Goal: Information Seeking & Learning: Learn about a topic

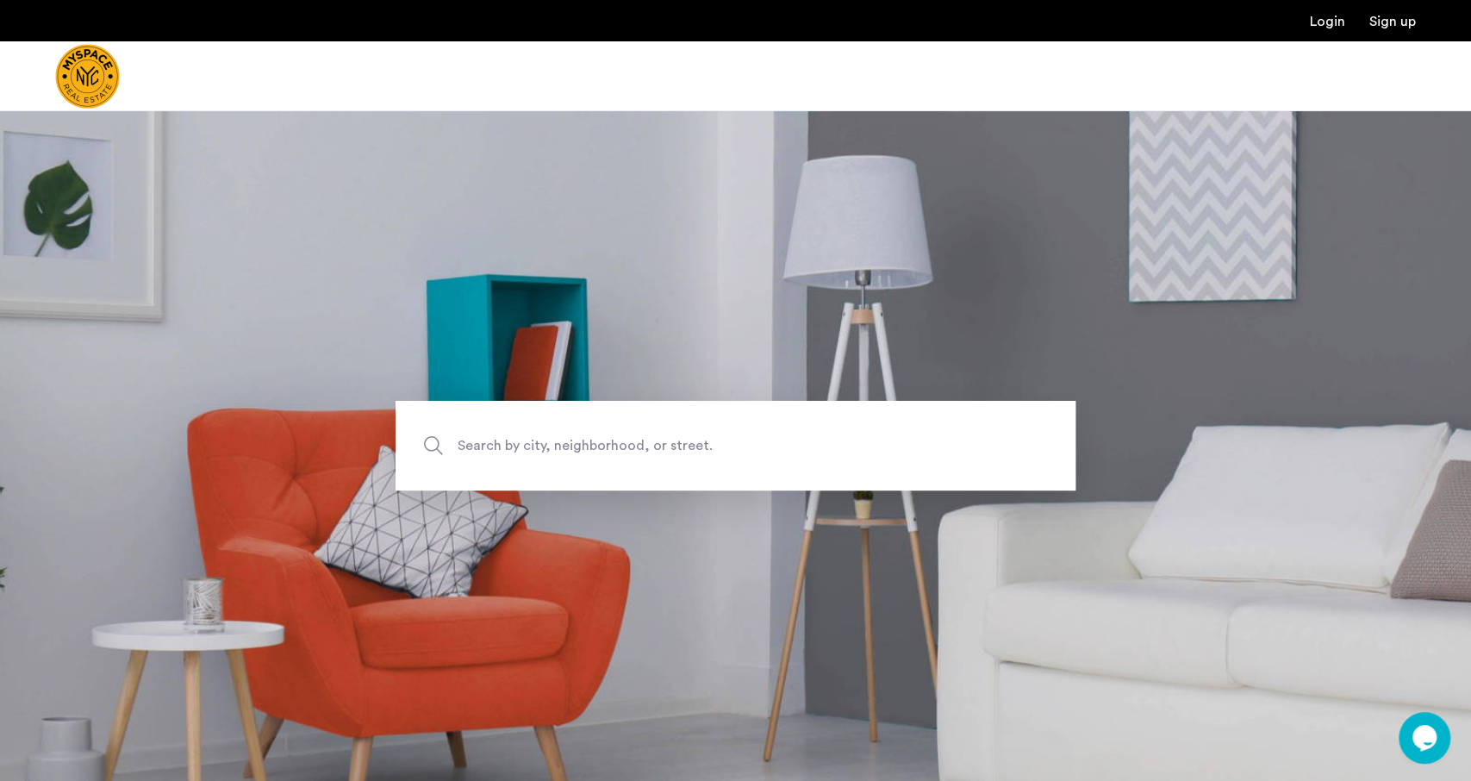
click at [566, 448] on span "Search by city, neighborhood, or street." at bounding box center [696, 445] width 476 height 23
click at [566, 448] on input "Search by city, neighborhood, or street." at bounding box center [736, 446] width 680 height 90
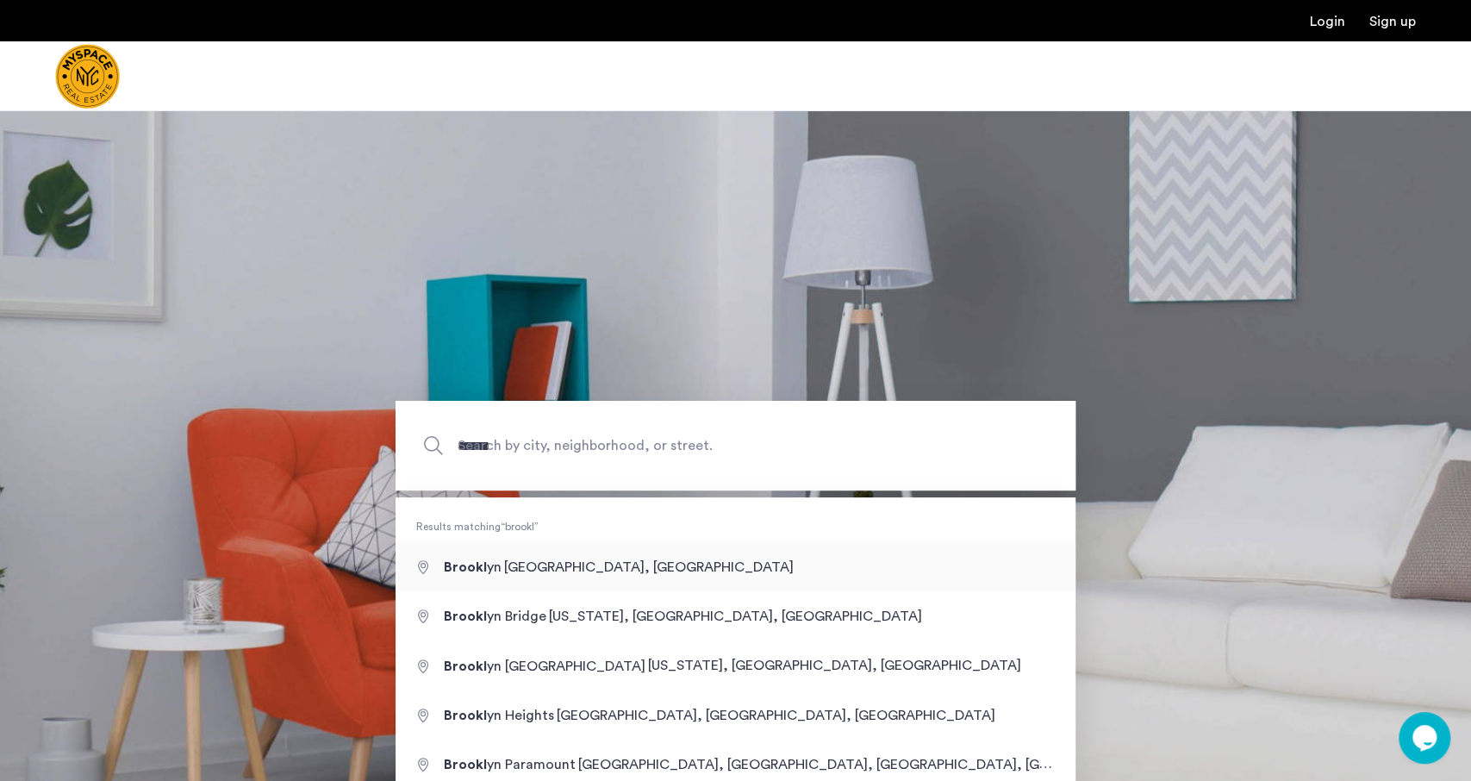
type input "**********"
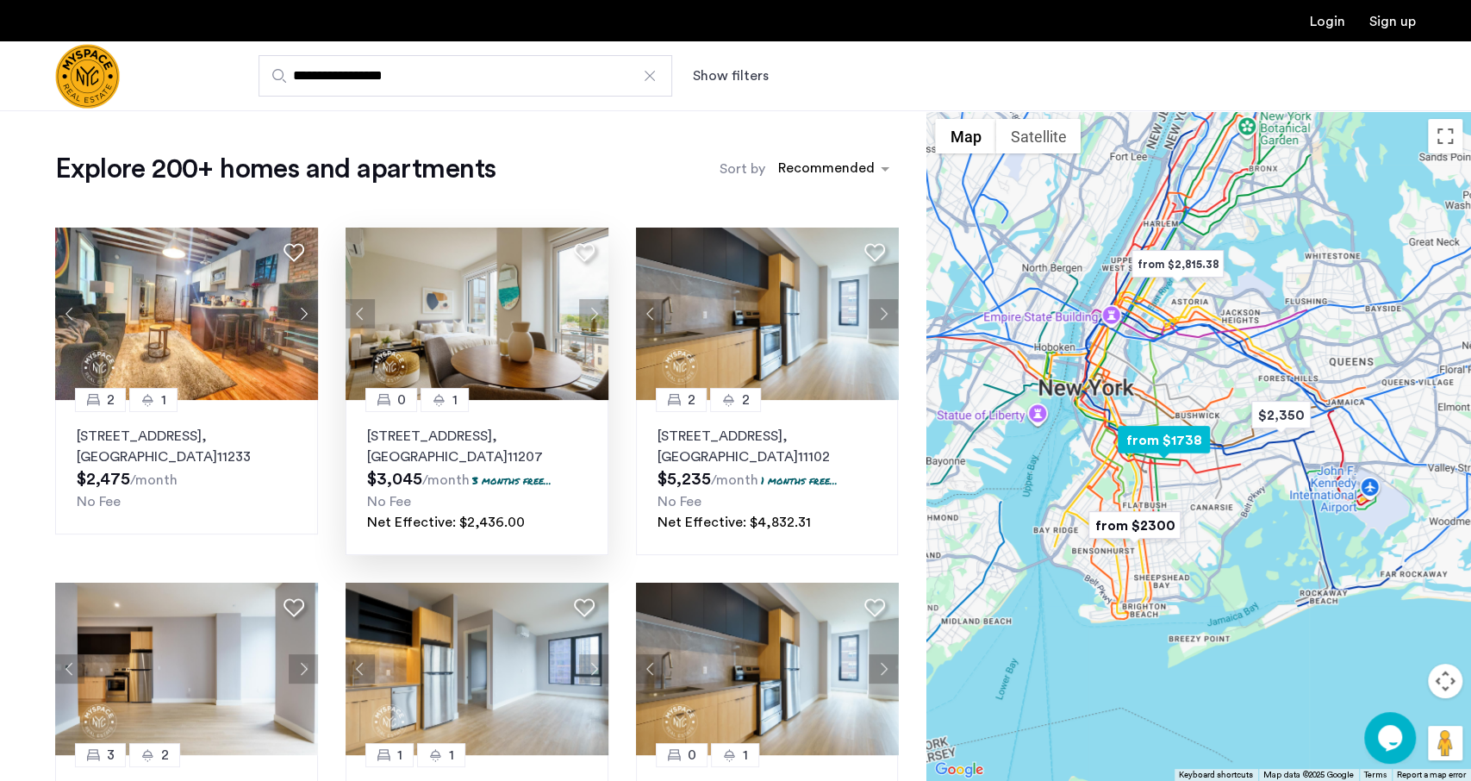
click at [478, 440] on p "2840 Atlantic Avenue, Unit 310, Brooklyn , NY 11207" at bounding box center [477, 446] width 220 height 41
click at [735, 86] on div "**********" at bounding box center [820, 75] width 1192 height 41
click at [728, 80] on button "Show filters" at bounding box center [731, 76] width 76 height 21
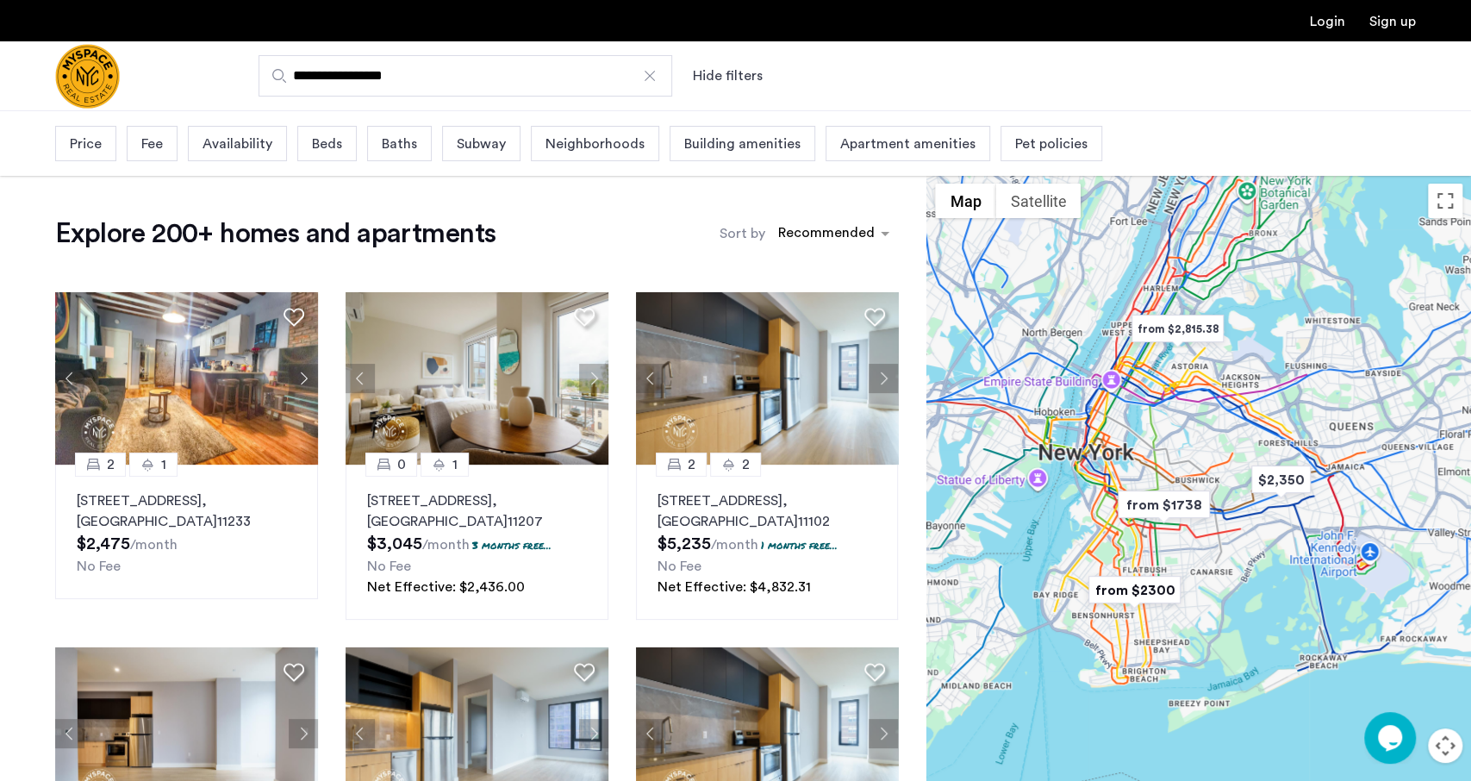
click at [100, 137] on span "Price" at bounding box center [86, 144] width 32 height 21
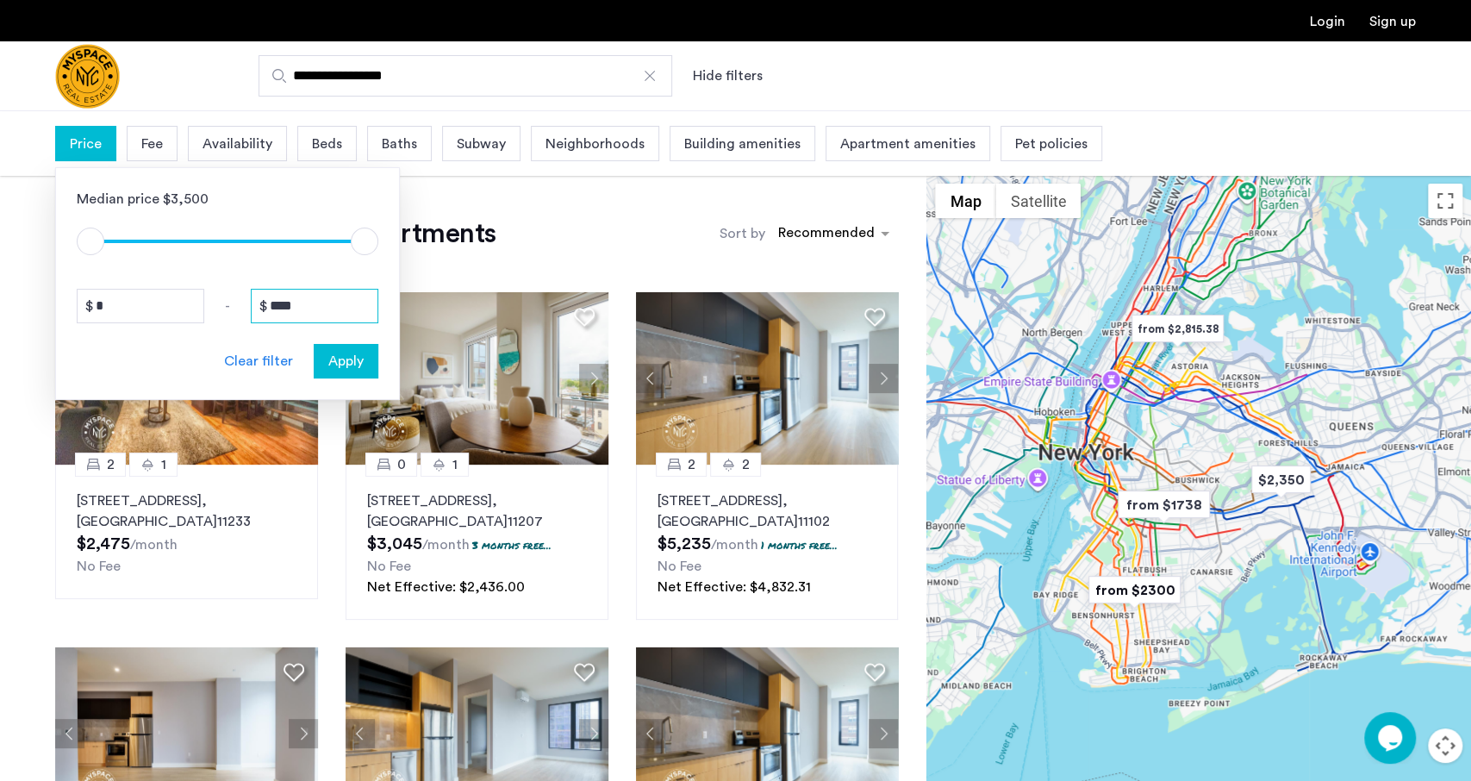
drag, startPoint x: 311, startPoint y: 302, endPoint x: 209, endPoint y: 315, distance: 102.5
click at [251, 315] on input "****" at bounding box center [315, 306] width 128 height 34
click at [209, 315] on div "* - ****" at bounding box center [228, 306] width 302 height 34
click at [313, 307] on input "****" at bounding box center [315, 306] width 128 height 34
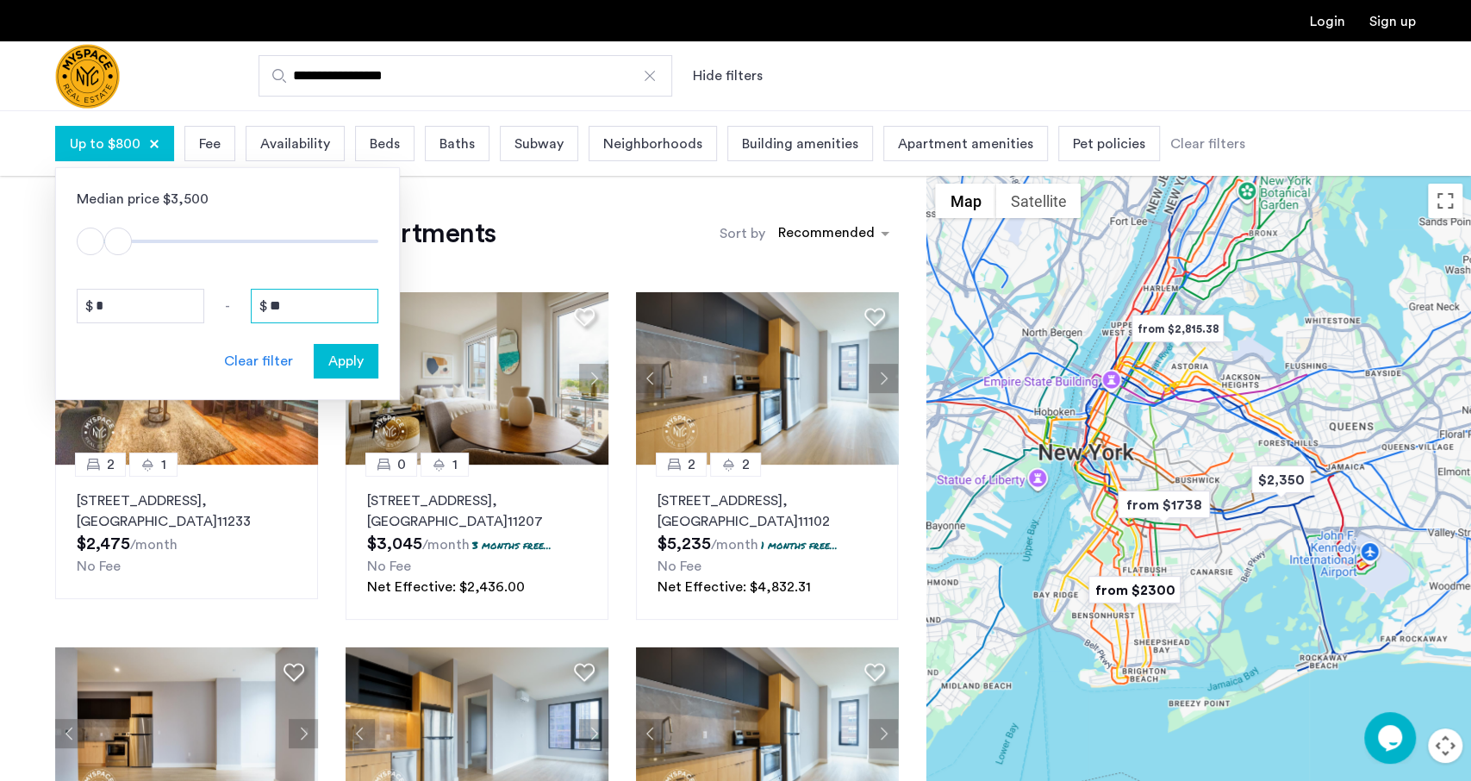
type input "*"
type input "****"
click at [340, 357] on span "Apply" at bounding box center [345, 361] width 35 height 21
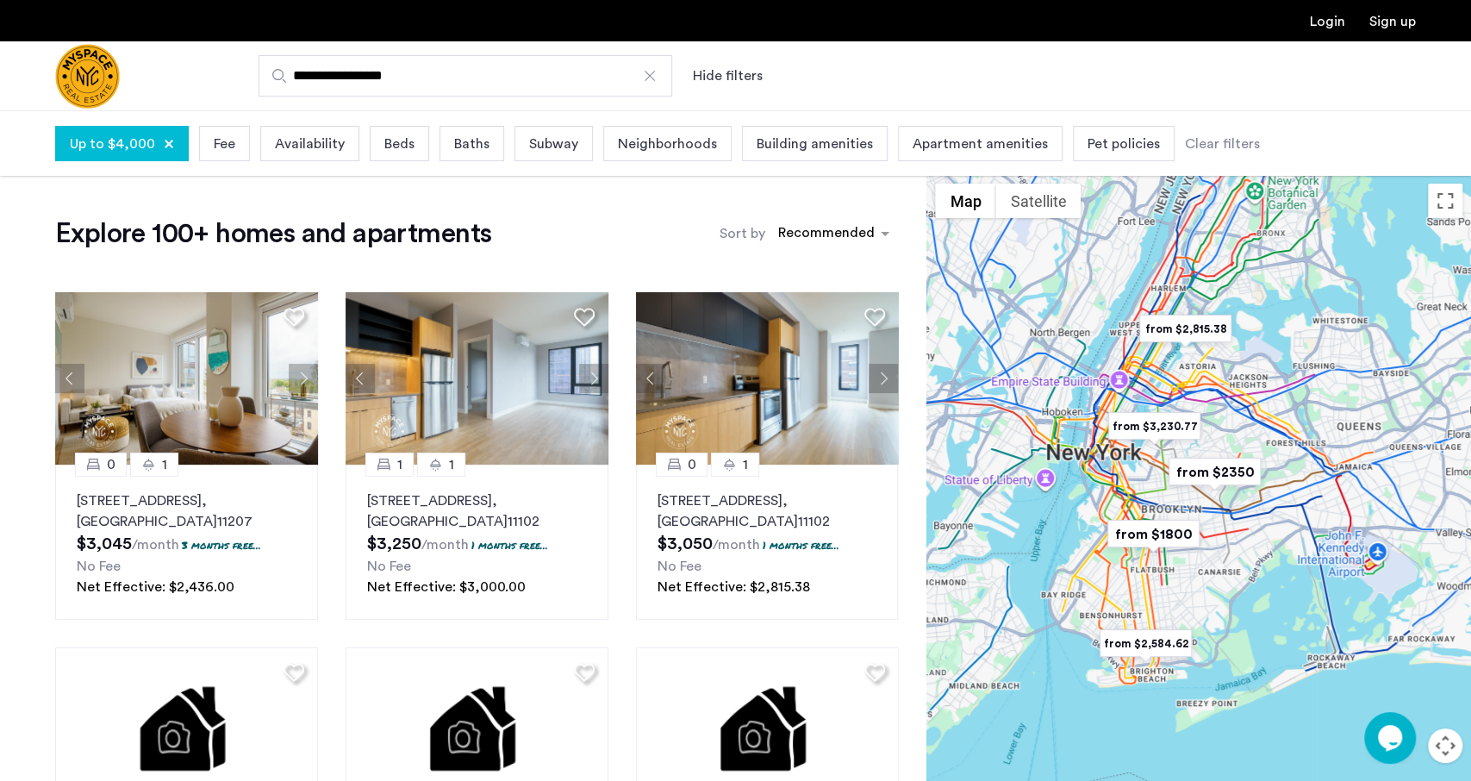
click at [385, 155] on div "Beds" at bounding box center [399, 143] width 59 height 35
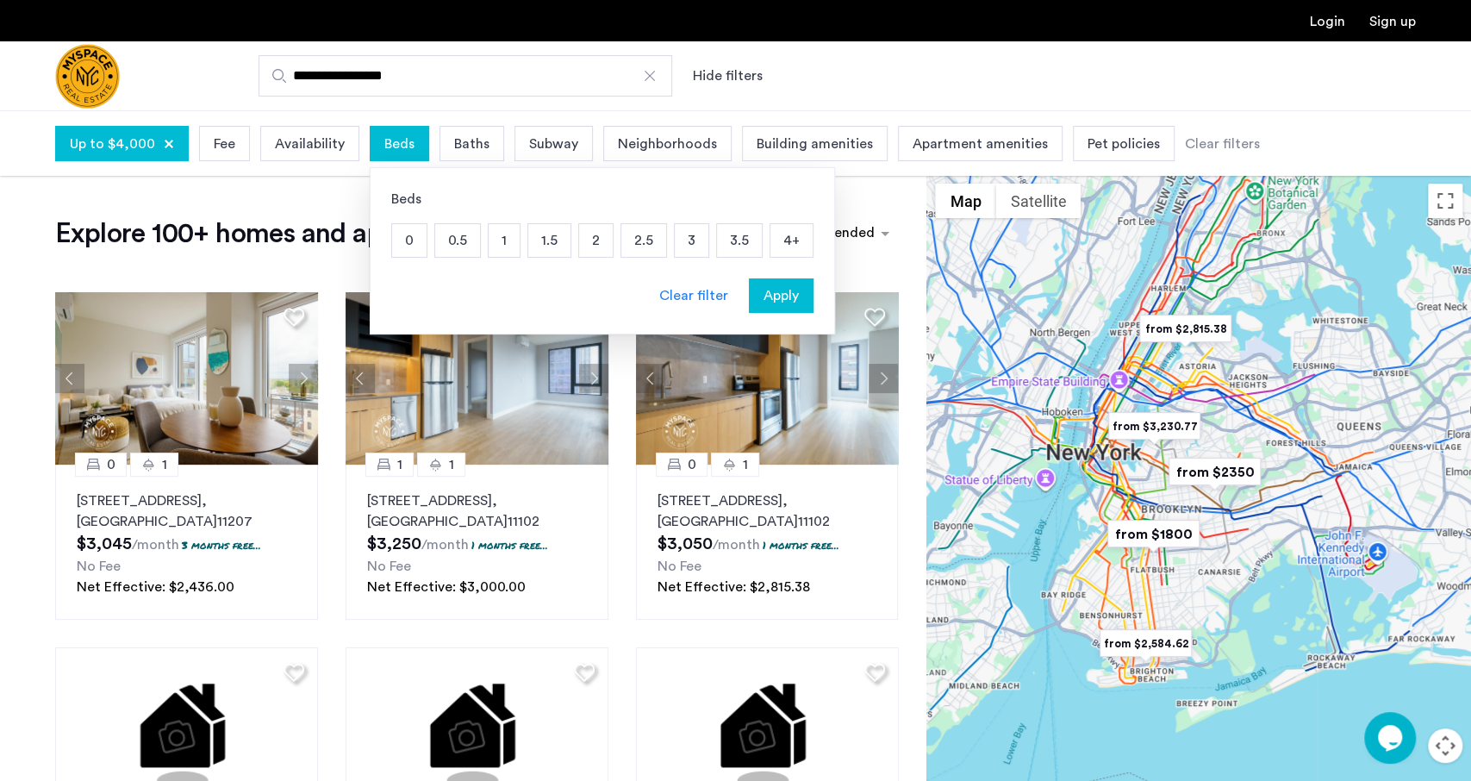
click at [675, 239] on p "3" at bounding box center [692, 240] width 34 height 33
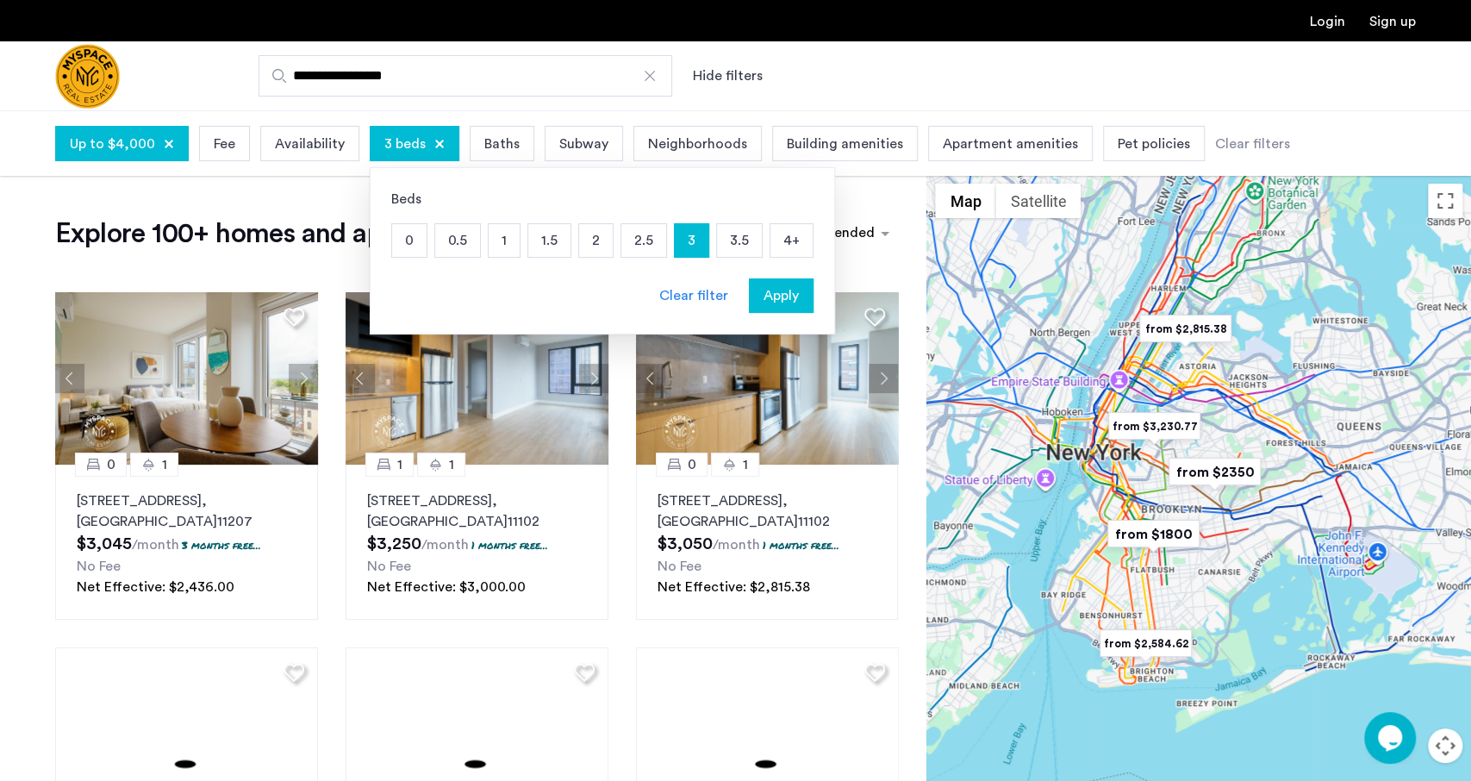
click at [764, 299] on span "Apply" at bounding box center [781, 295] width 35 height 21
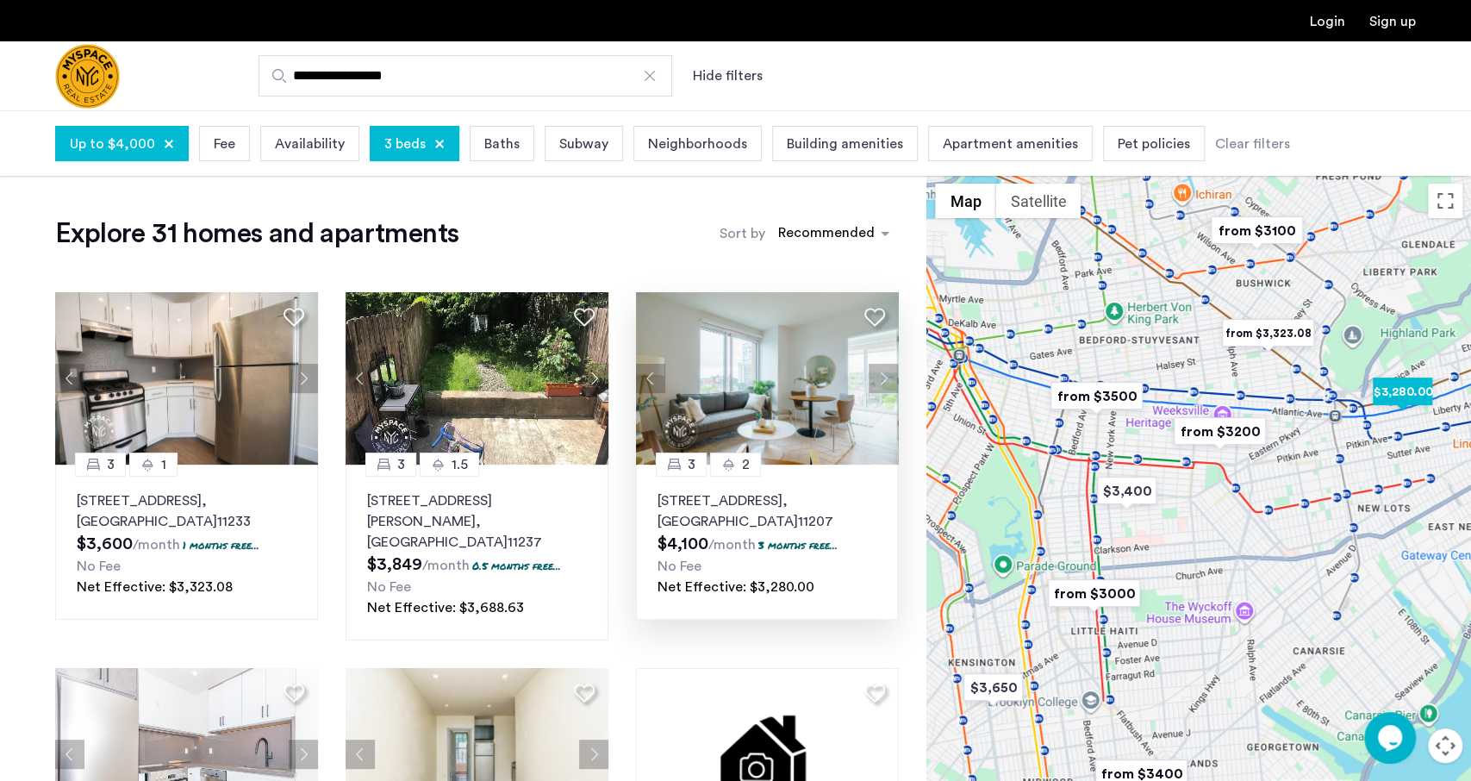
click at [730, 509] on p "2840 Atlantic Avenue, Unit 531, Brooklyn , NY 11207" at bounding box center [768, 510] width 220 height 41
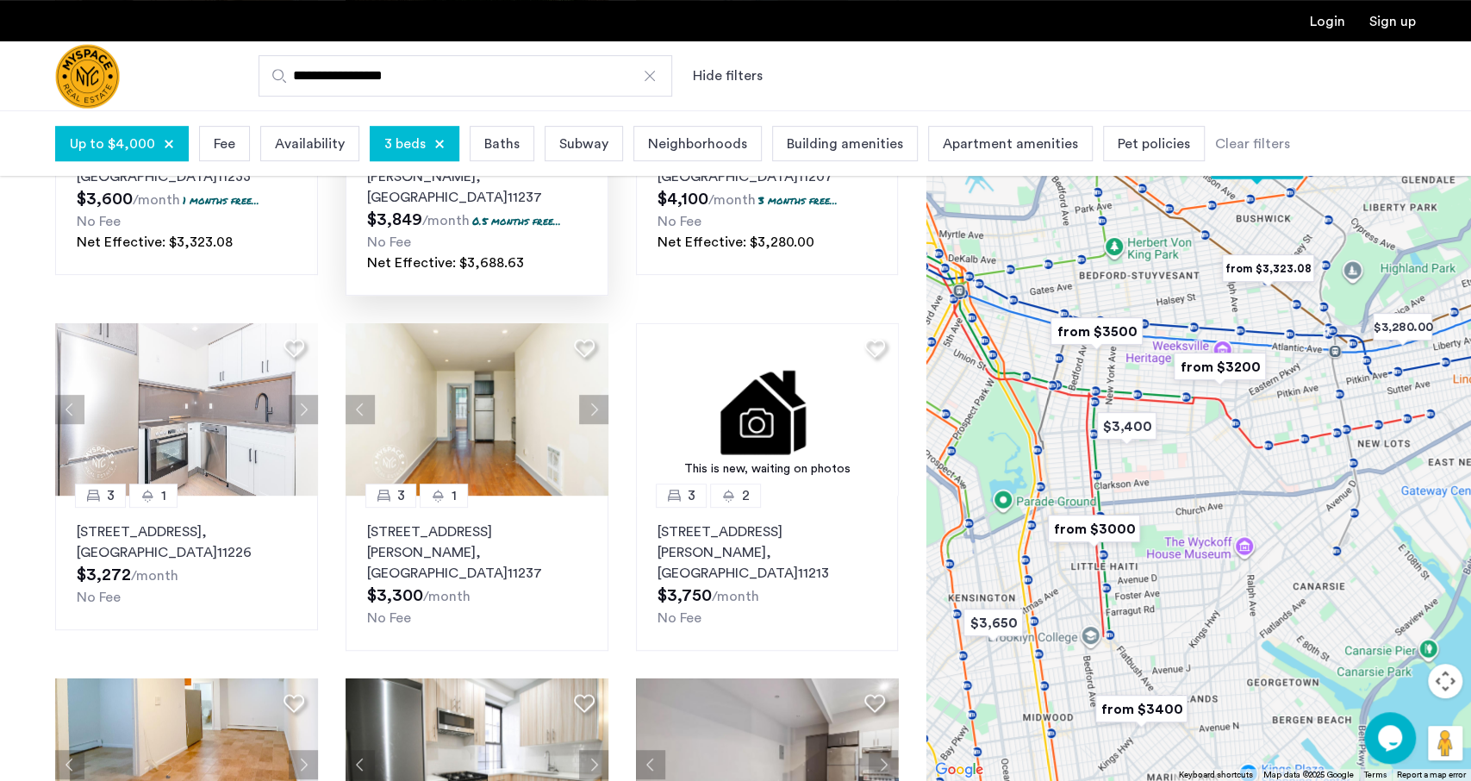
scroll to position [346, 0]
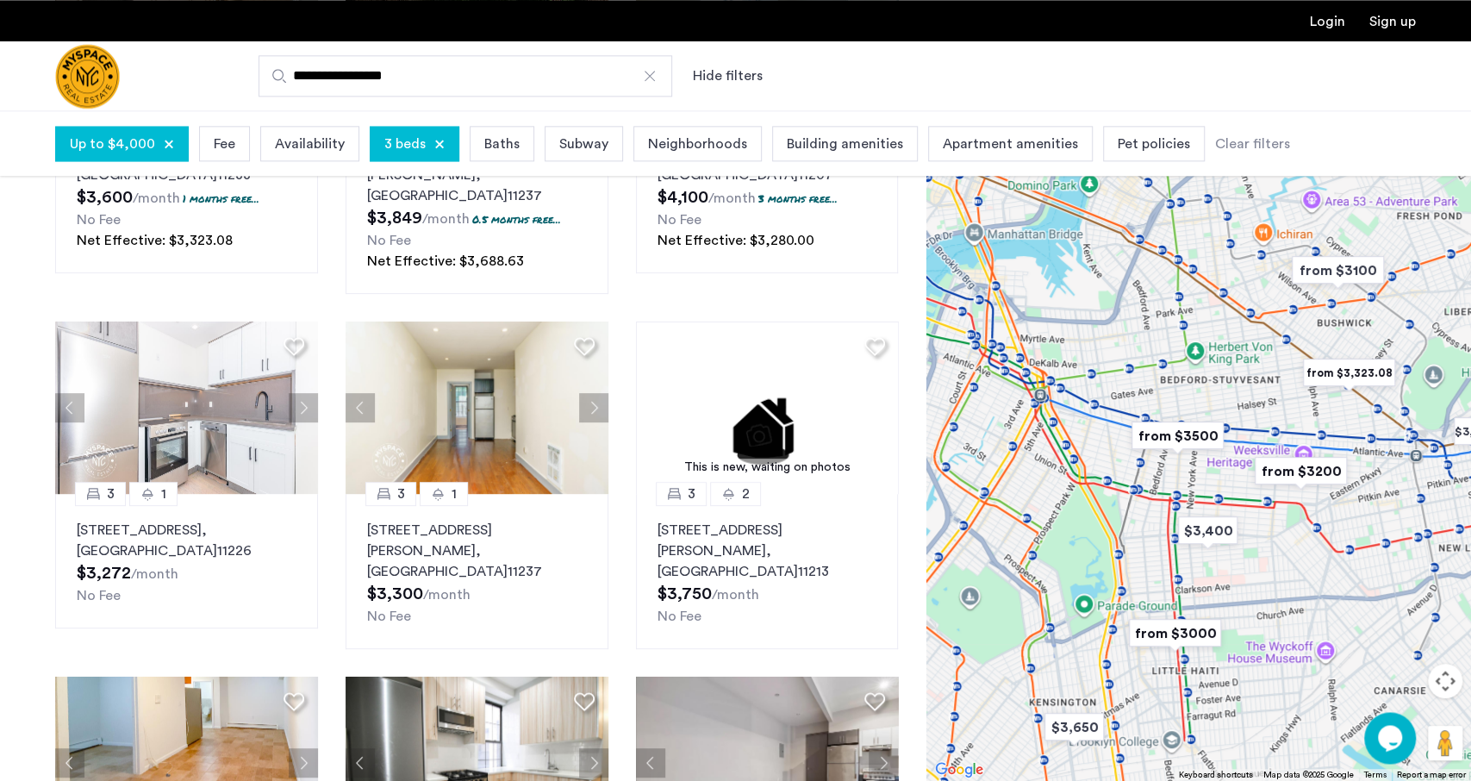
drag, startPoint x: 1078, startPoint y: 272, endPoint x: 1178, endPoint y: 384, distance: 150.2
click at [1178, 384] on div at bounding box center [1199, 445] width 545 height 671
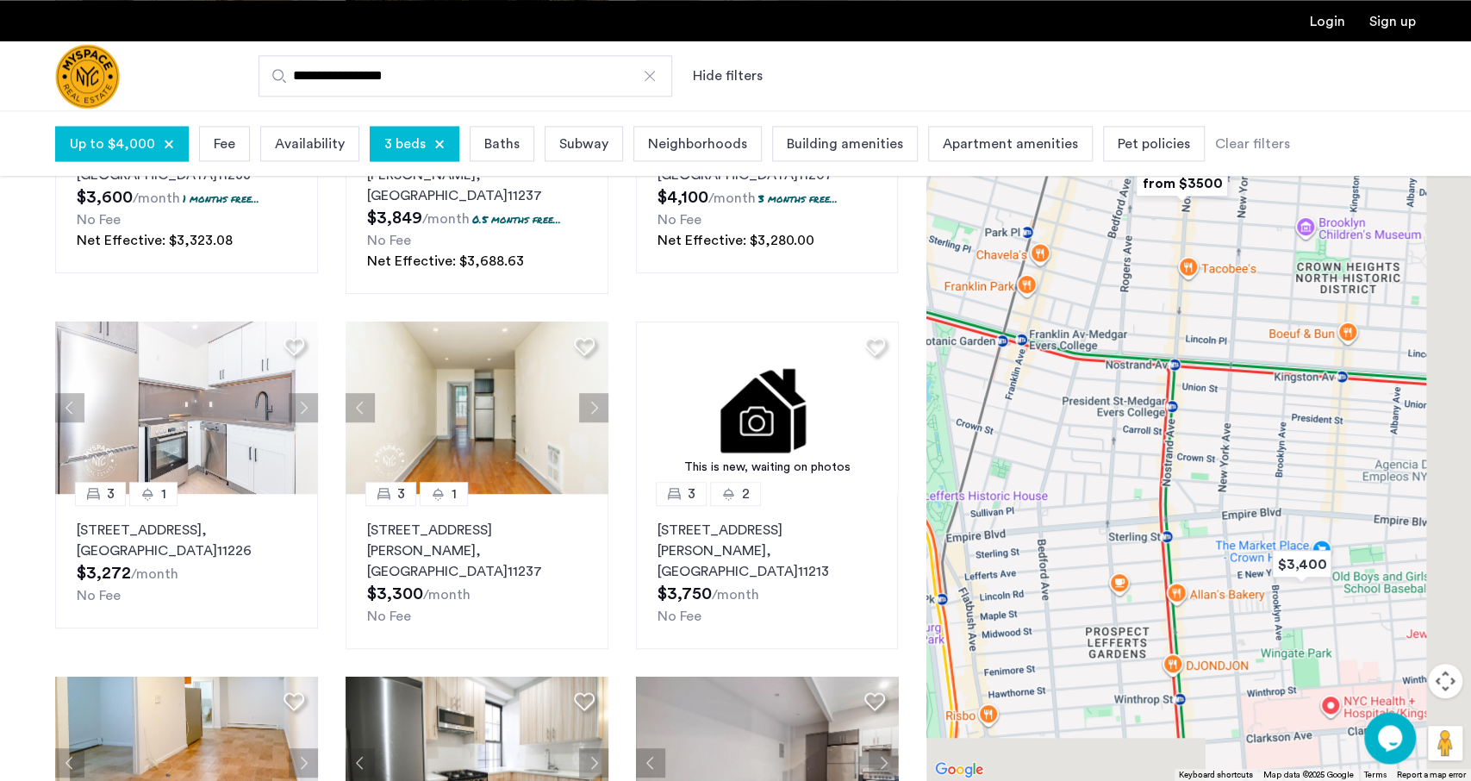
drag, startPoint x: 1275, startPoint y: 596, endPoint x: 1088, endPoint y: 503, distance: 208.9
click at [1088, 503] on div at bounding box center [1199, 445] width 545 height 671
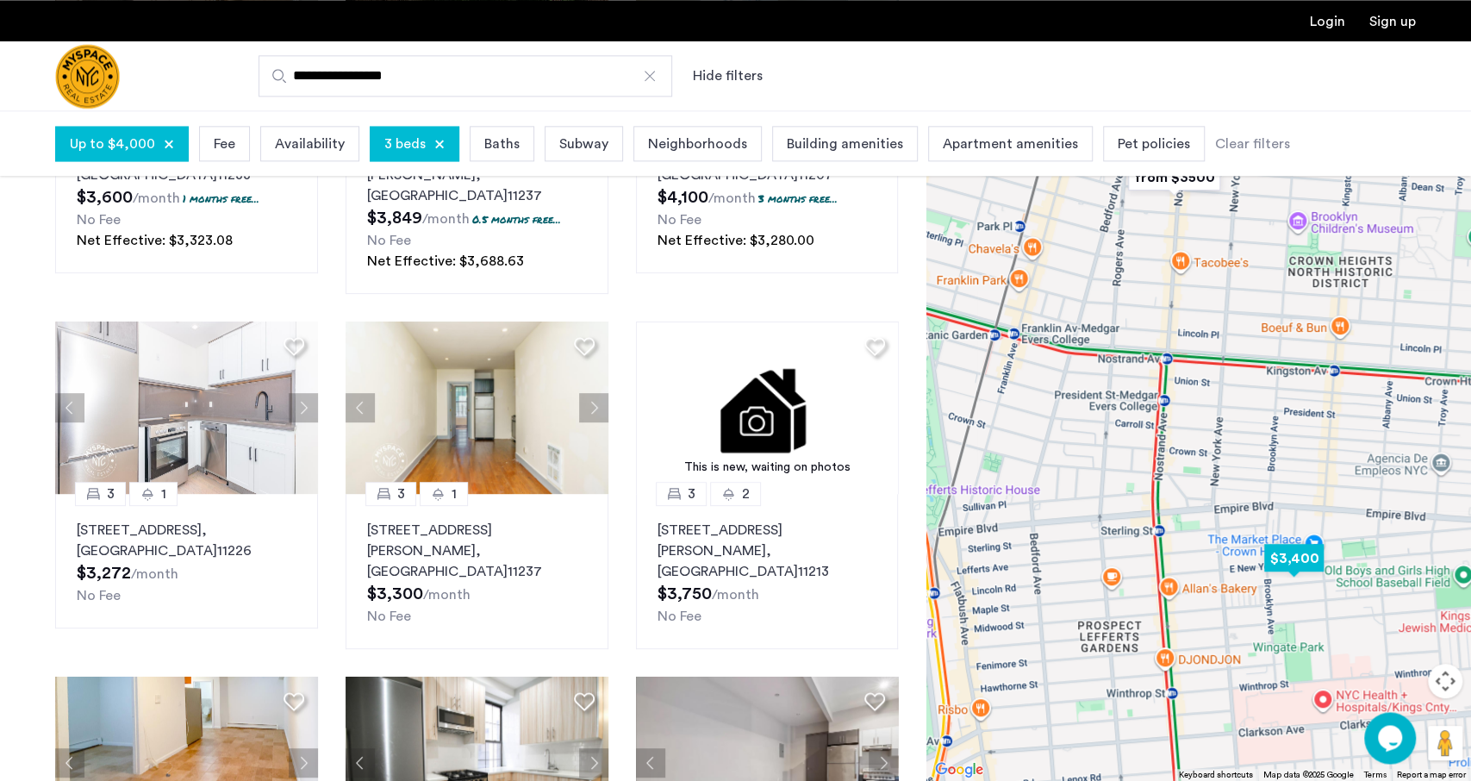
click at [1298, 558] on img "$3,400" at bounding box center [1294, 558] width 73 height 39
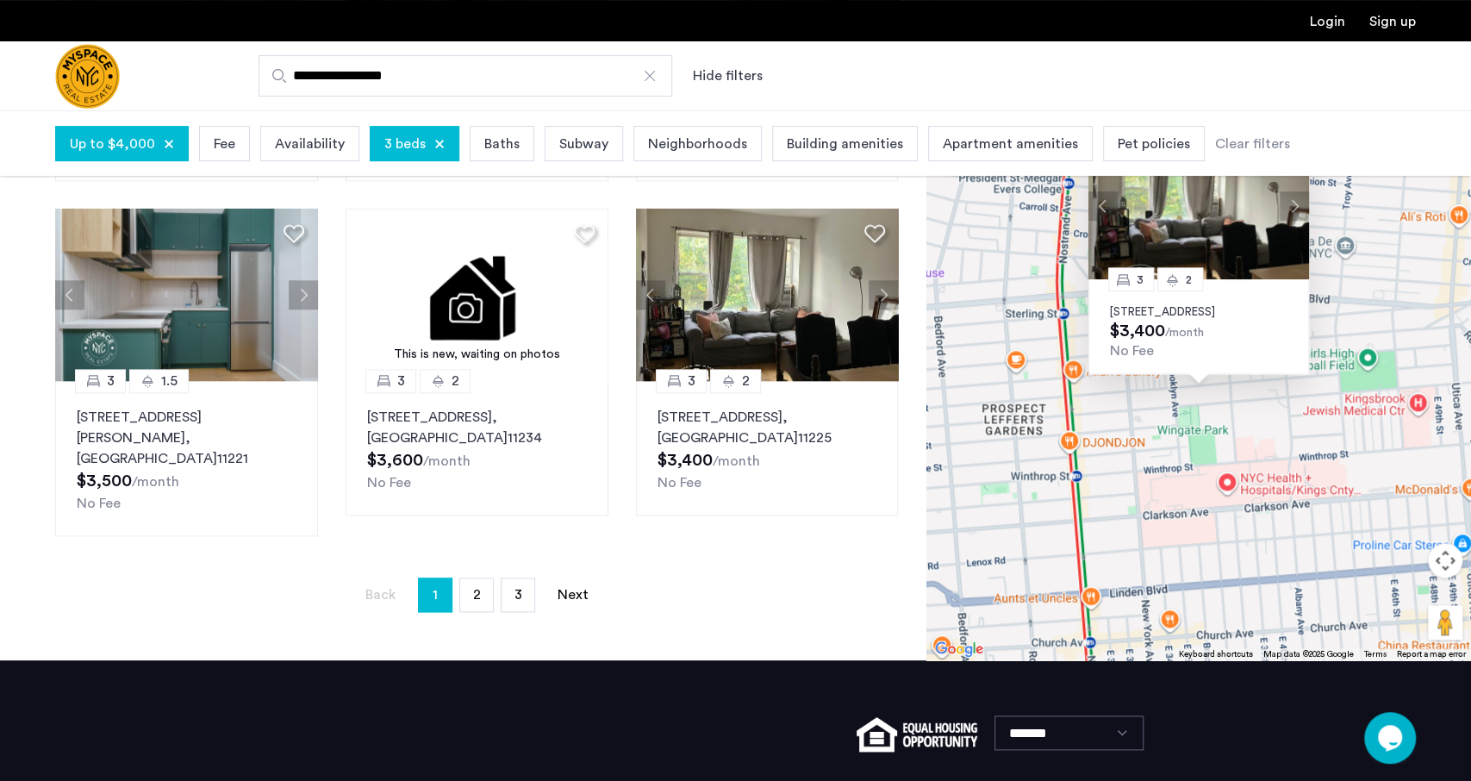
scroll to position [1214, 0]
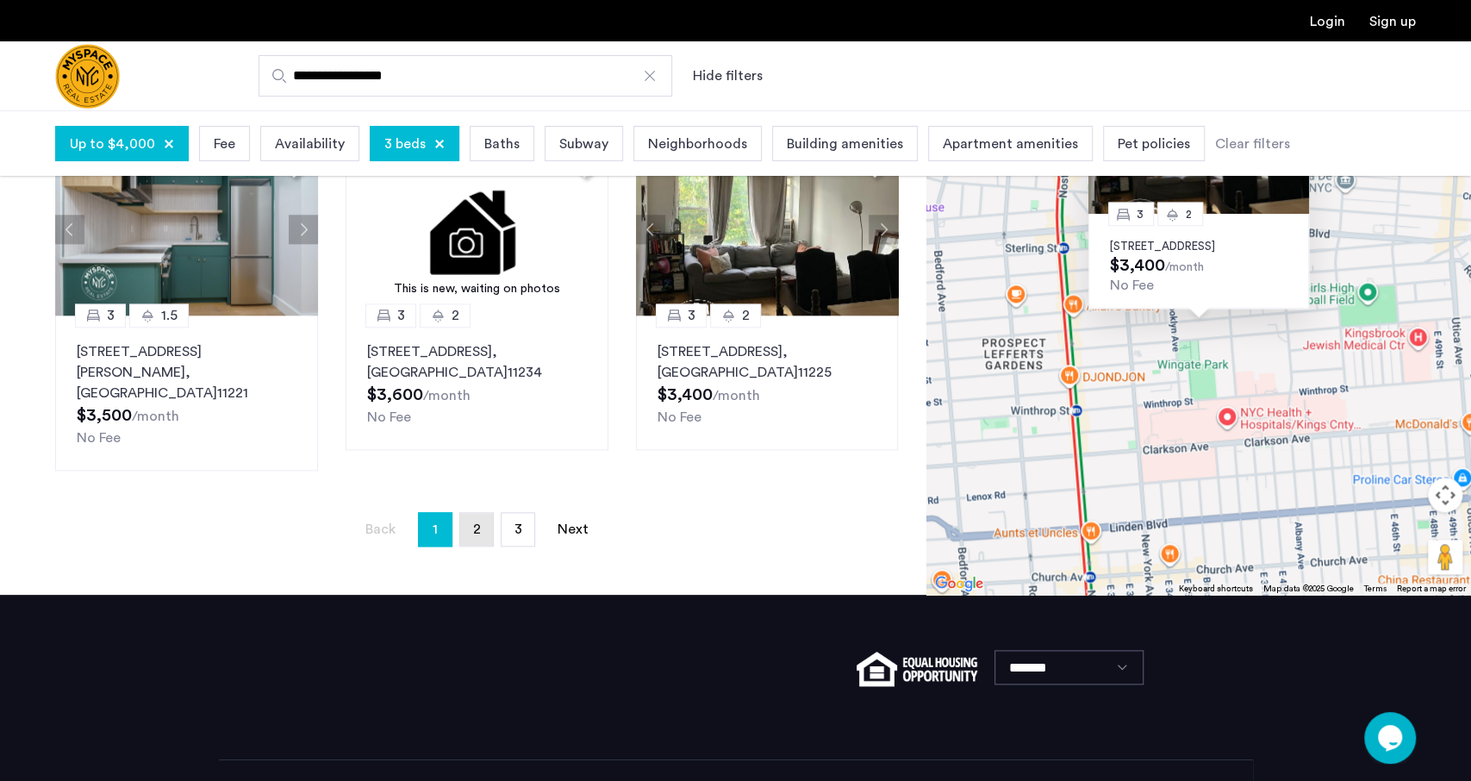
click at [469, 513] on link "page 2" at bounding box center [476, 529] width 33 height 33
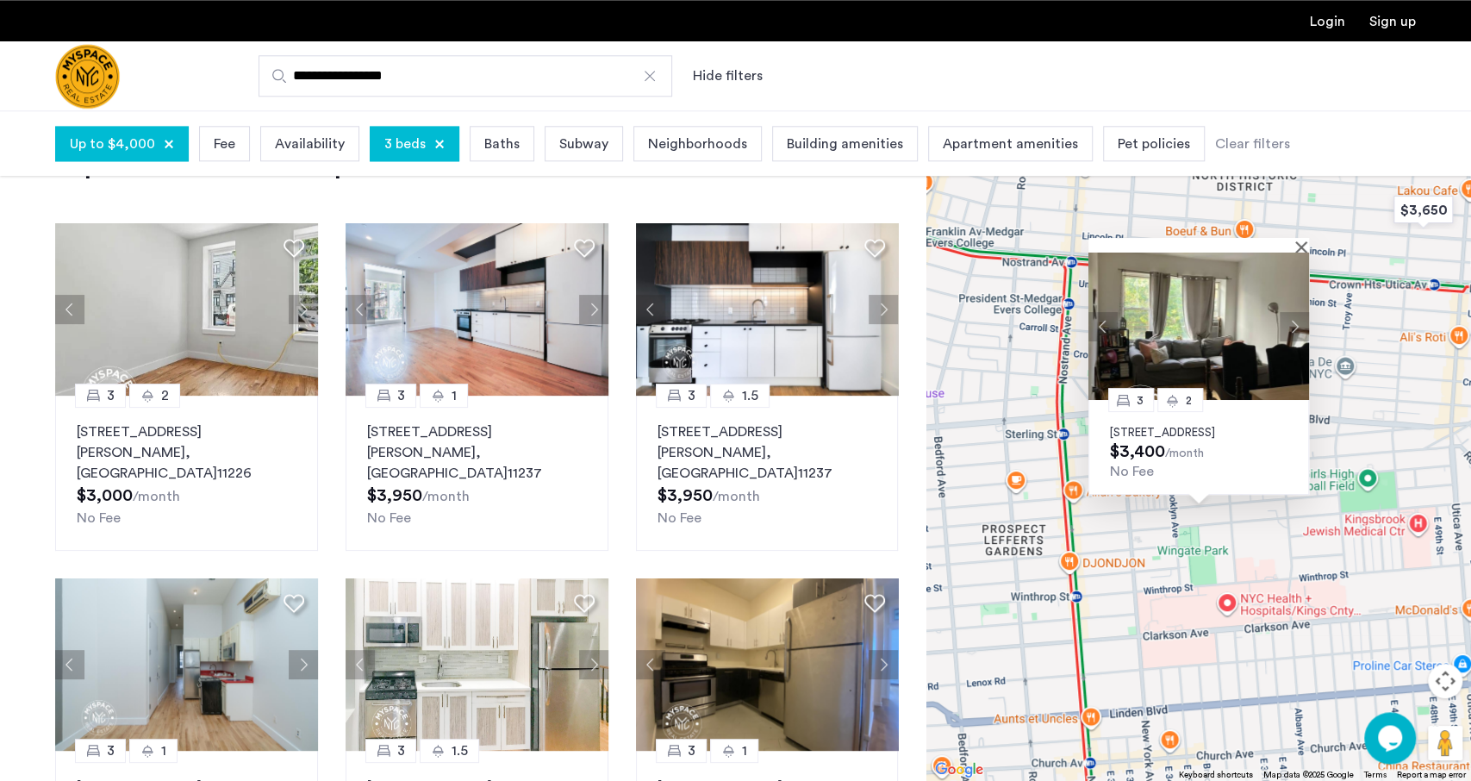
scroll to position [68, 0]
click at [873, 312] on button "Next apartment" at bounding box center [883, 310] width 29 height 29
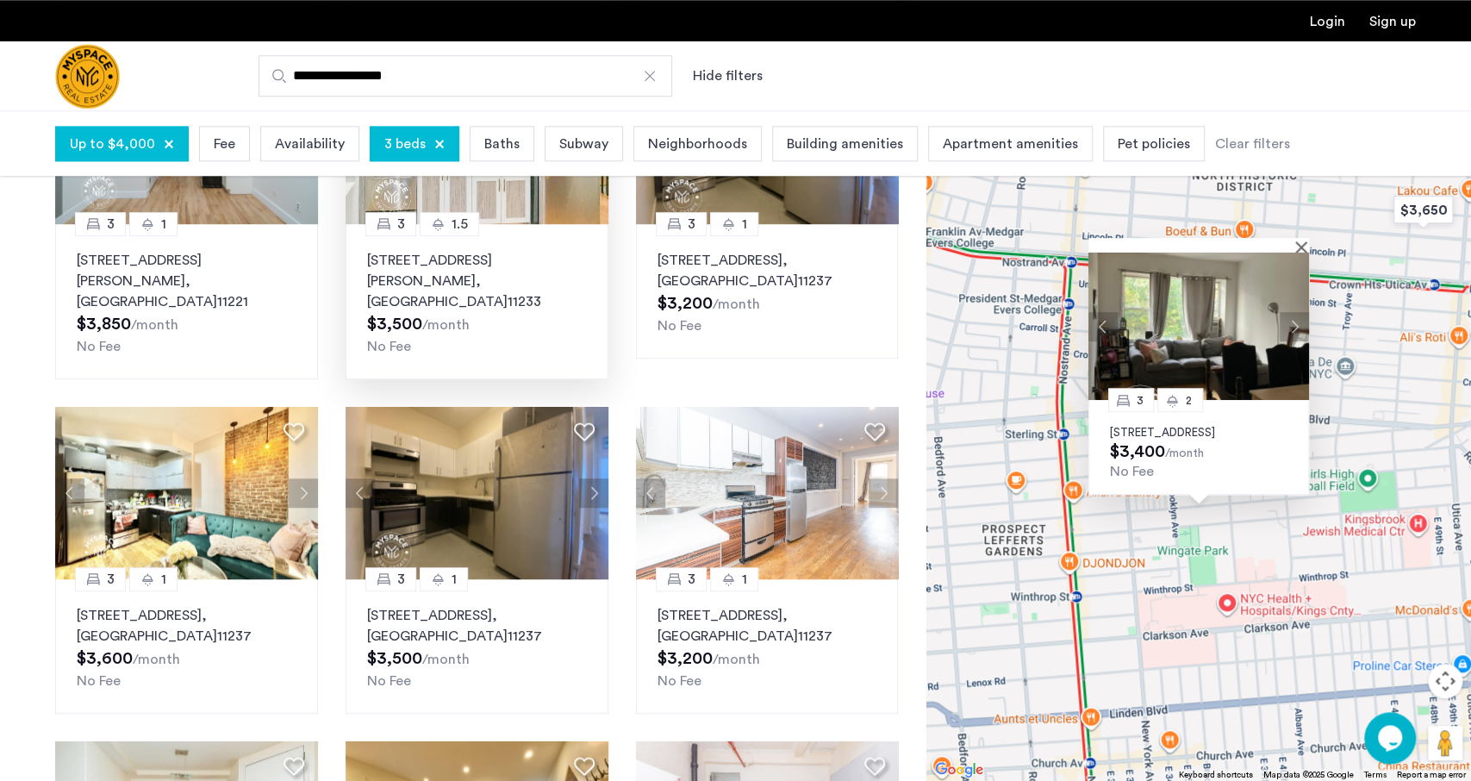
scroll to position [596, 0]
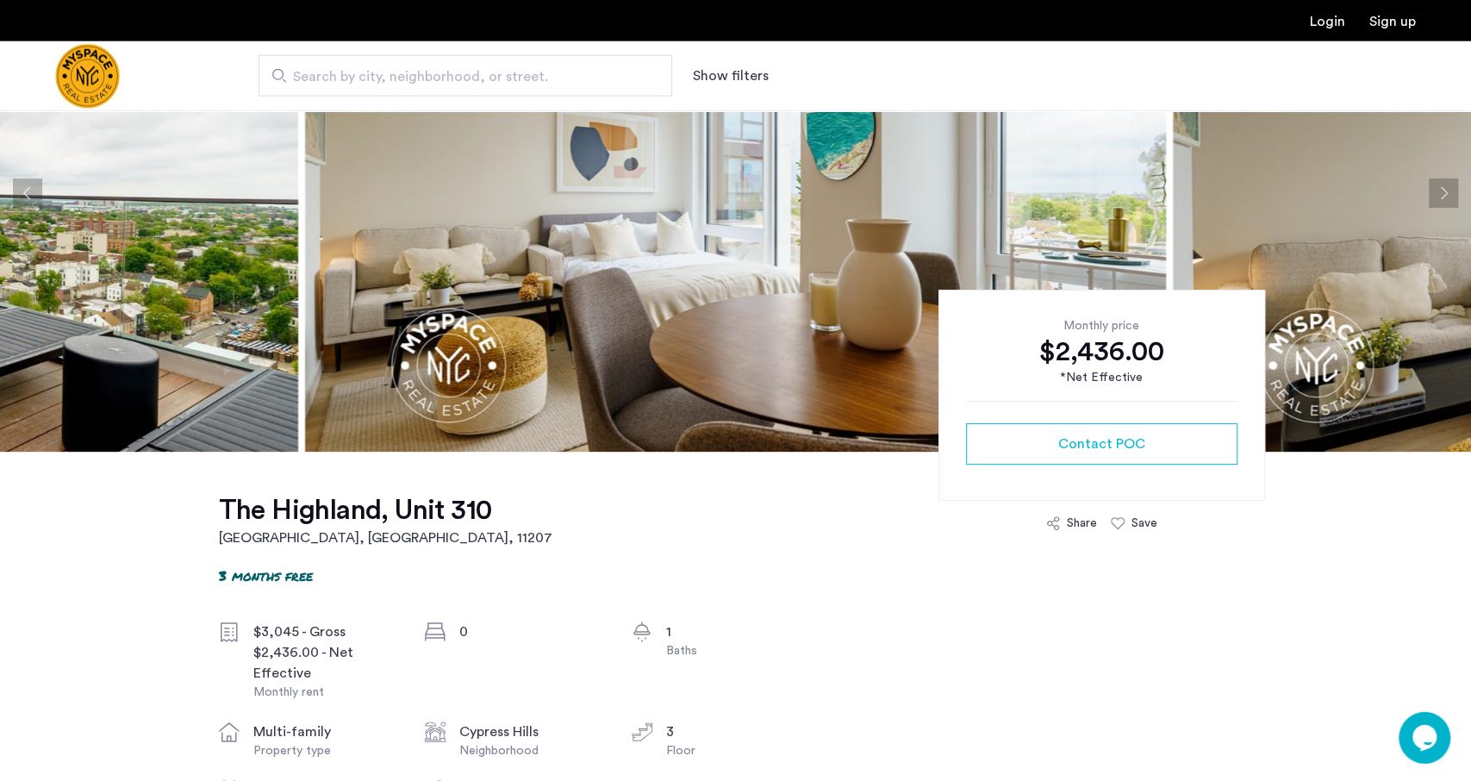
scroll to position [60, 0]
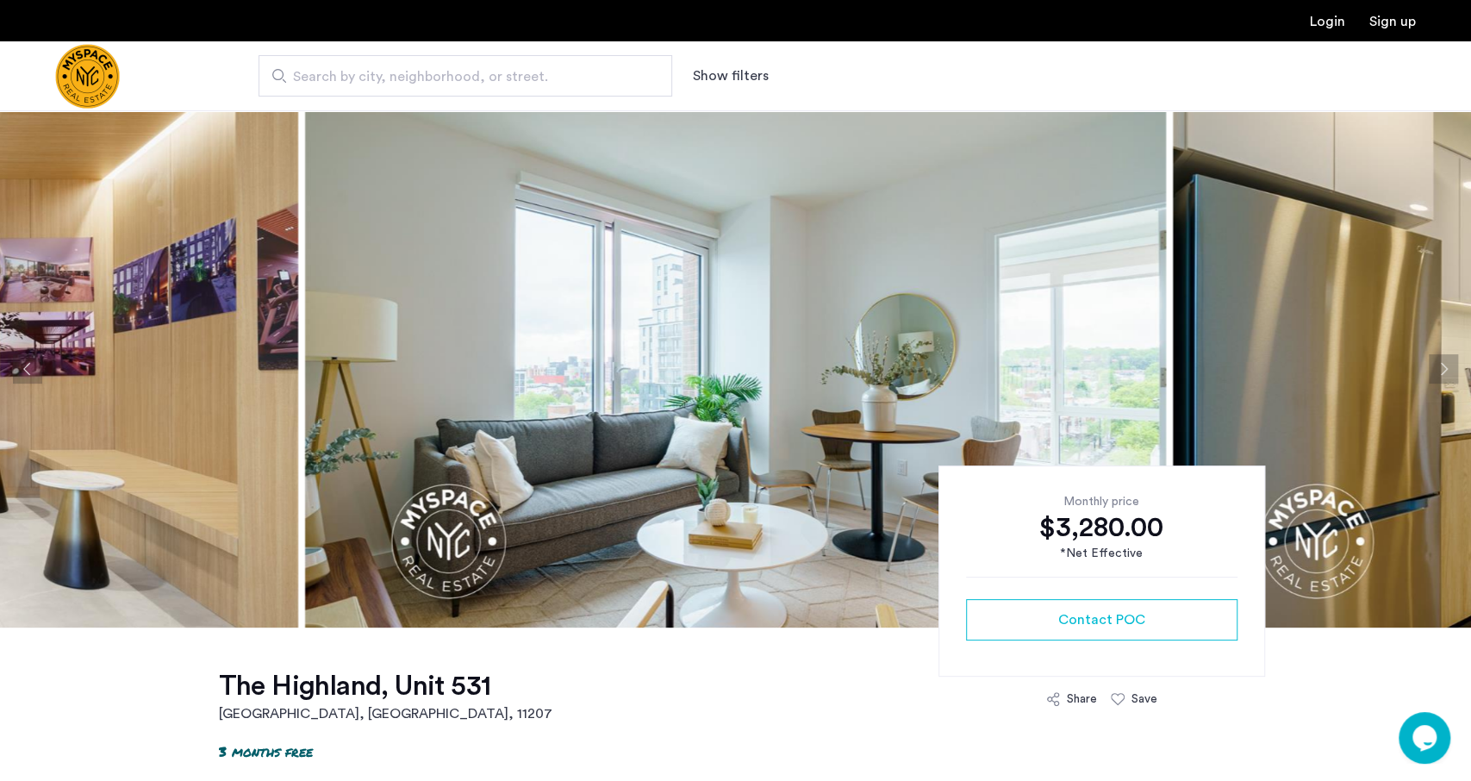
scroll to position [36, 0]
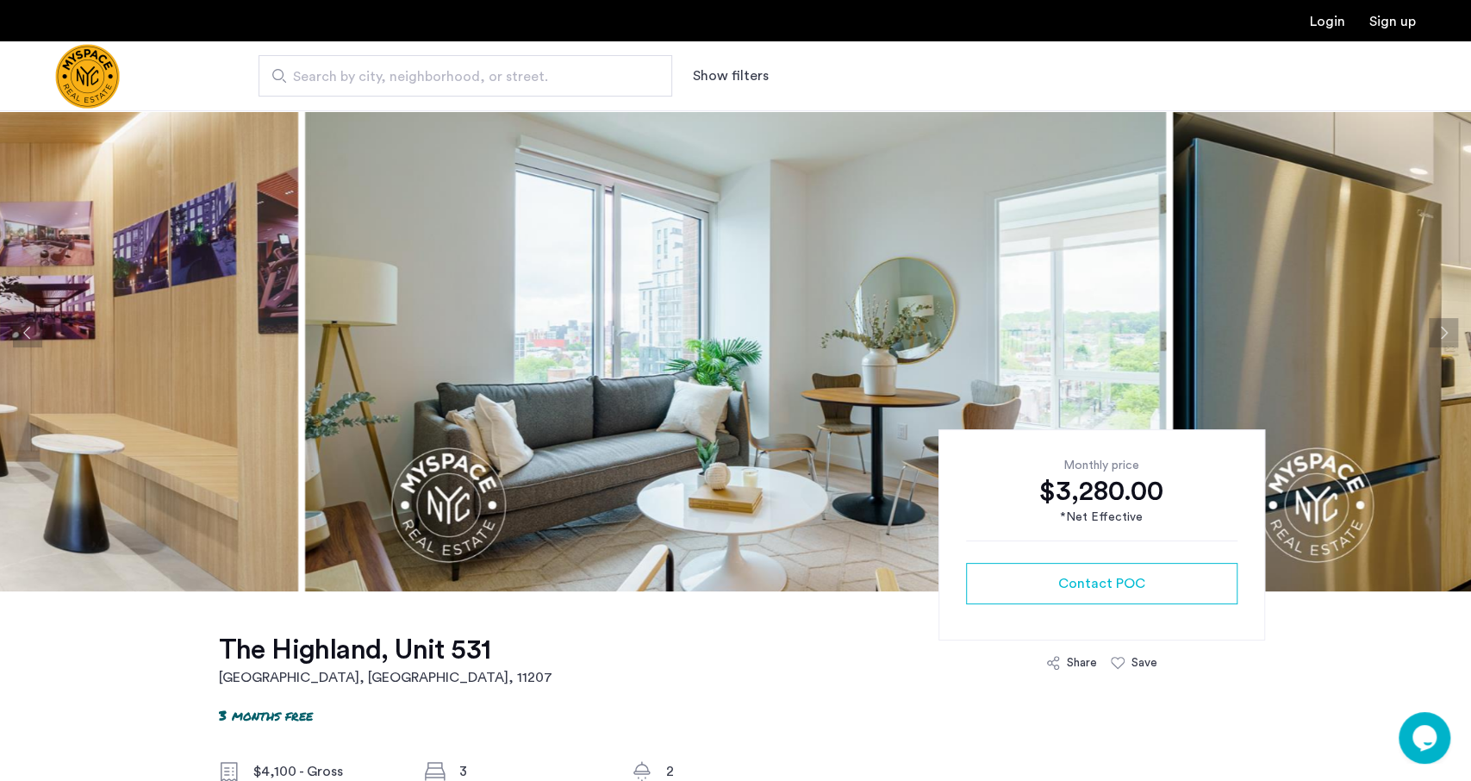
click at [1440, 322] on button "Next apartment" at bounding box center [1443, 332] width 29 height 29
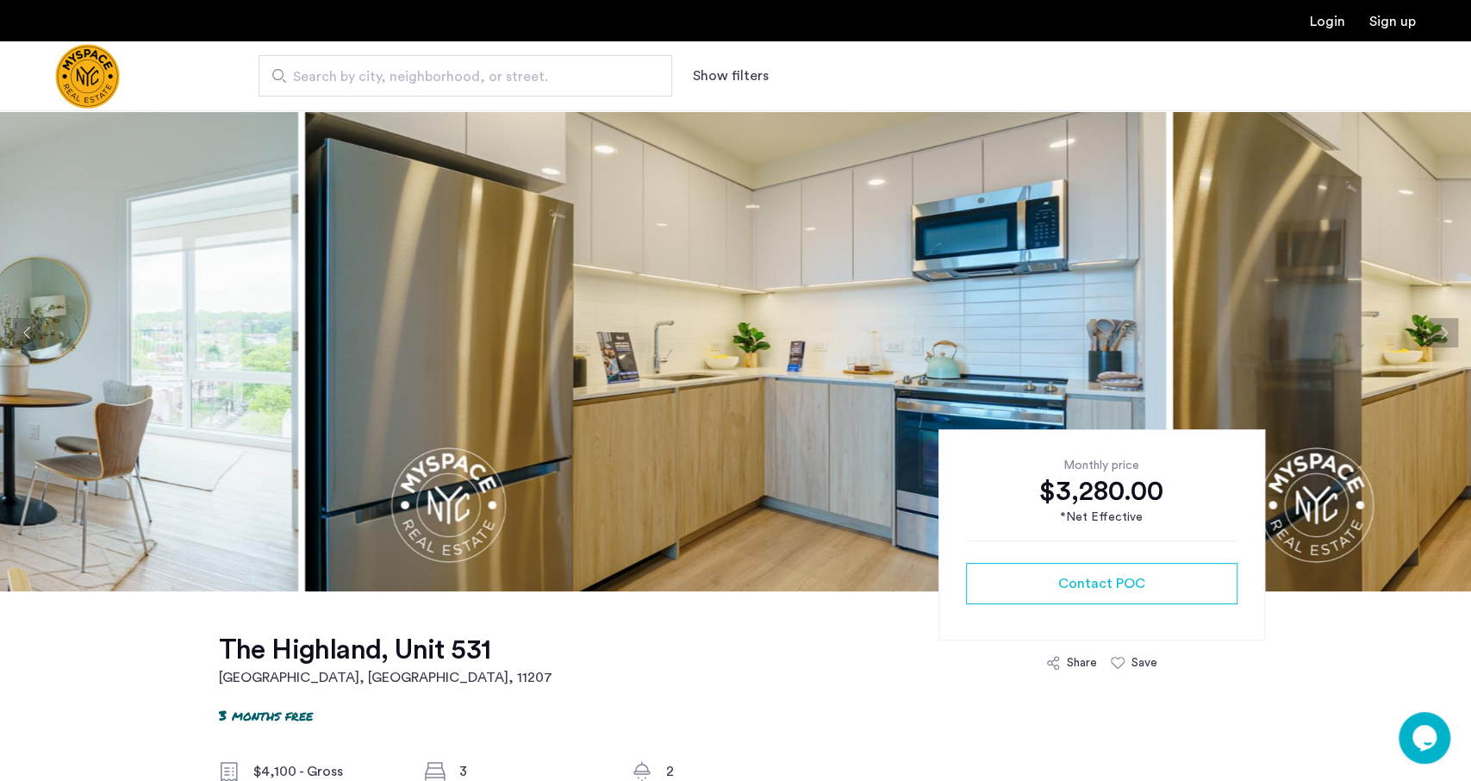
click at [1434, 325] on button "Next apartment" at bounding box center [1443, 332] width 29 height 29
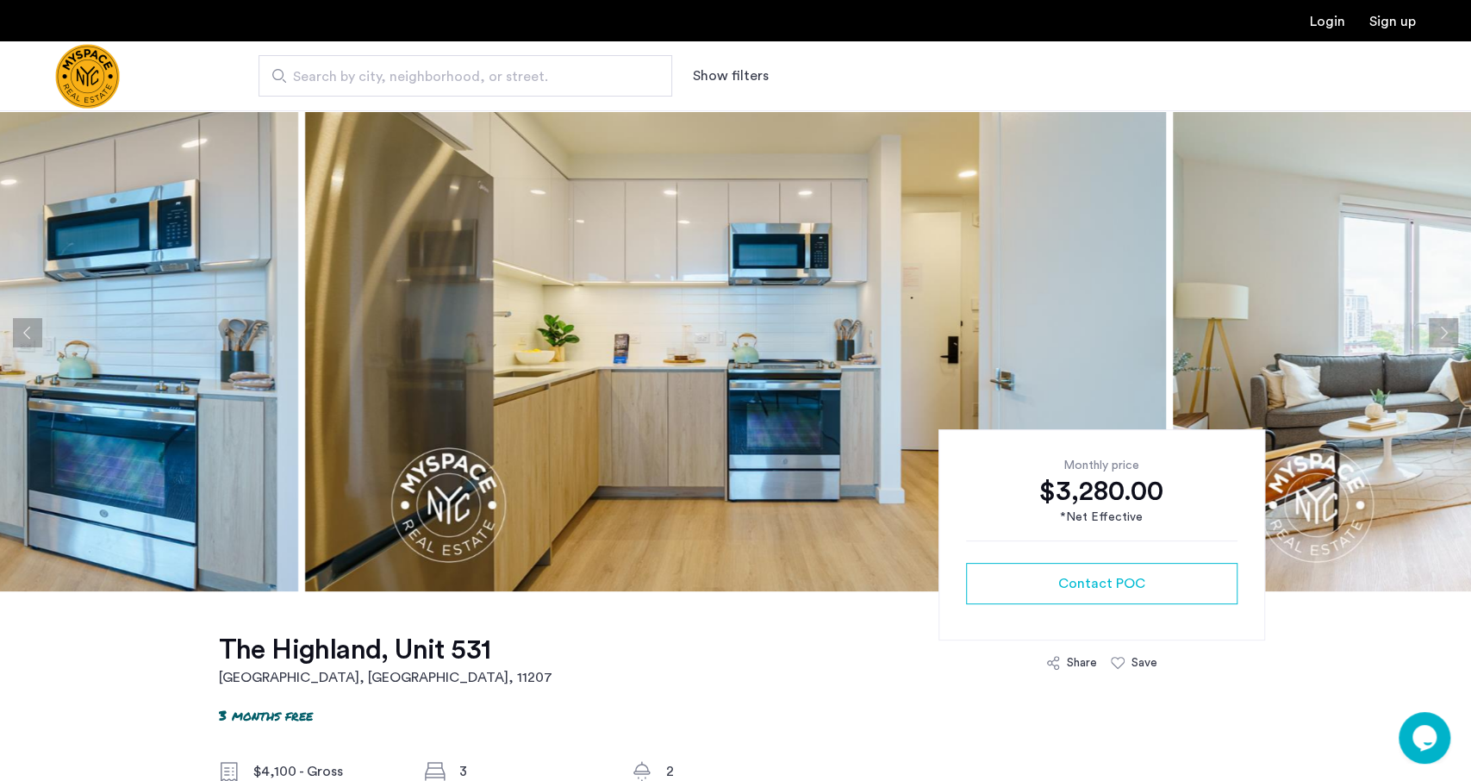
click at [1434, 325] on button "Next apartment" at bounding box center [1443, 332] width 29 height 29
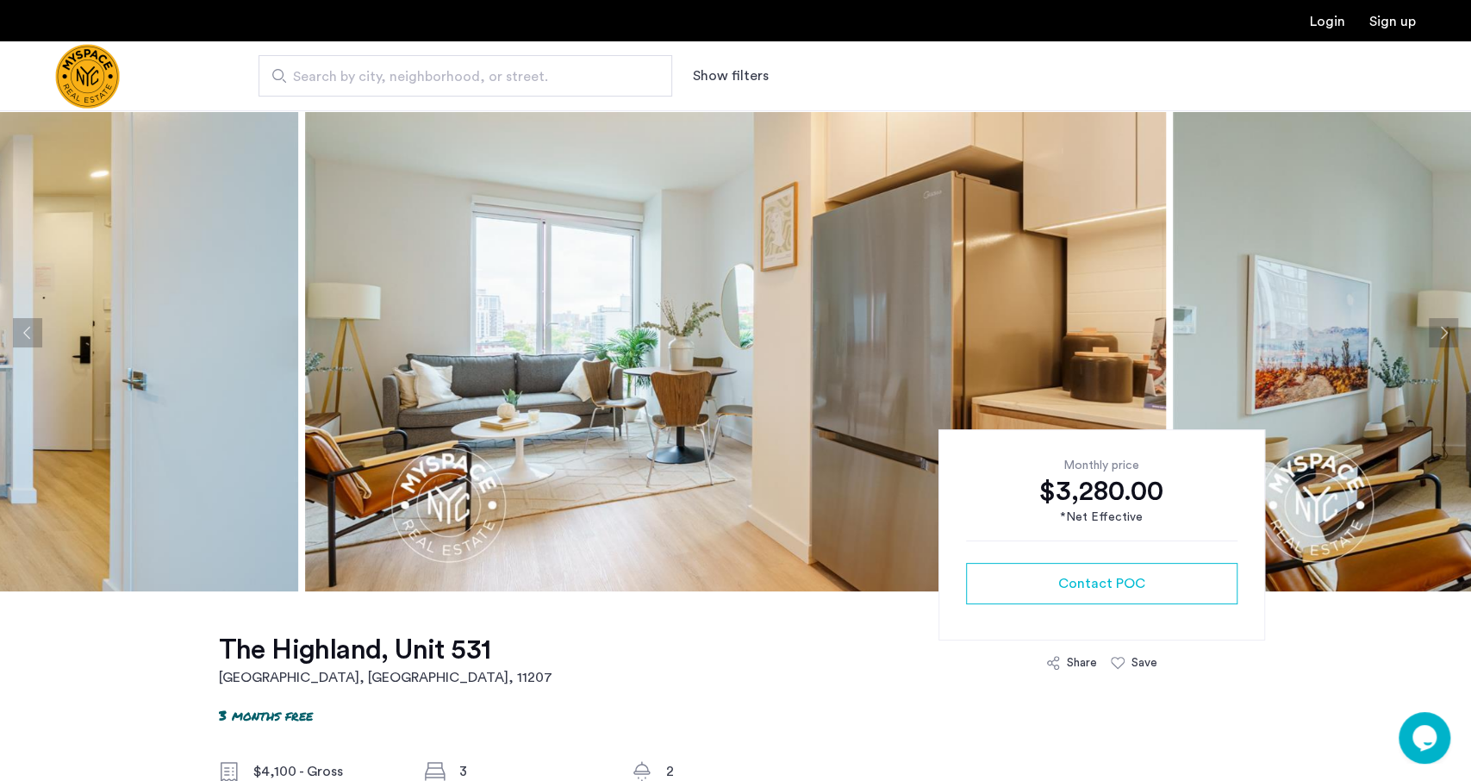
click at [1434, 325] on button "Next apartment" at bounding box center [1443, 332] width 29 height 29
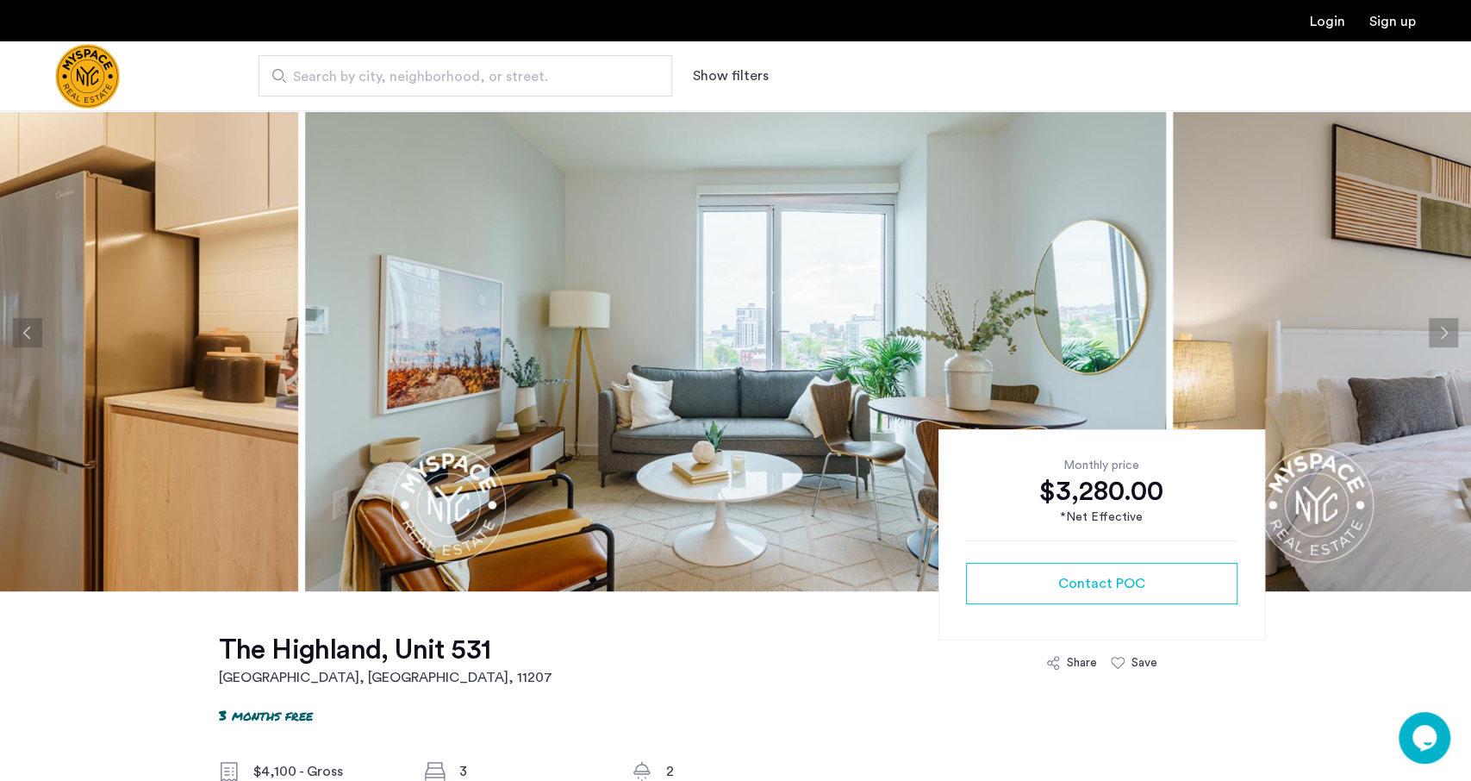
click at [1434, 325] on button "Next apartment" at bounding box center [1443, 332] width 29 height 29
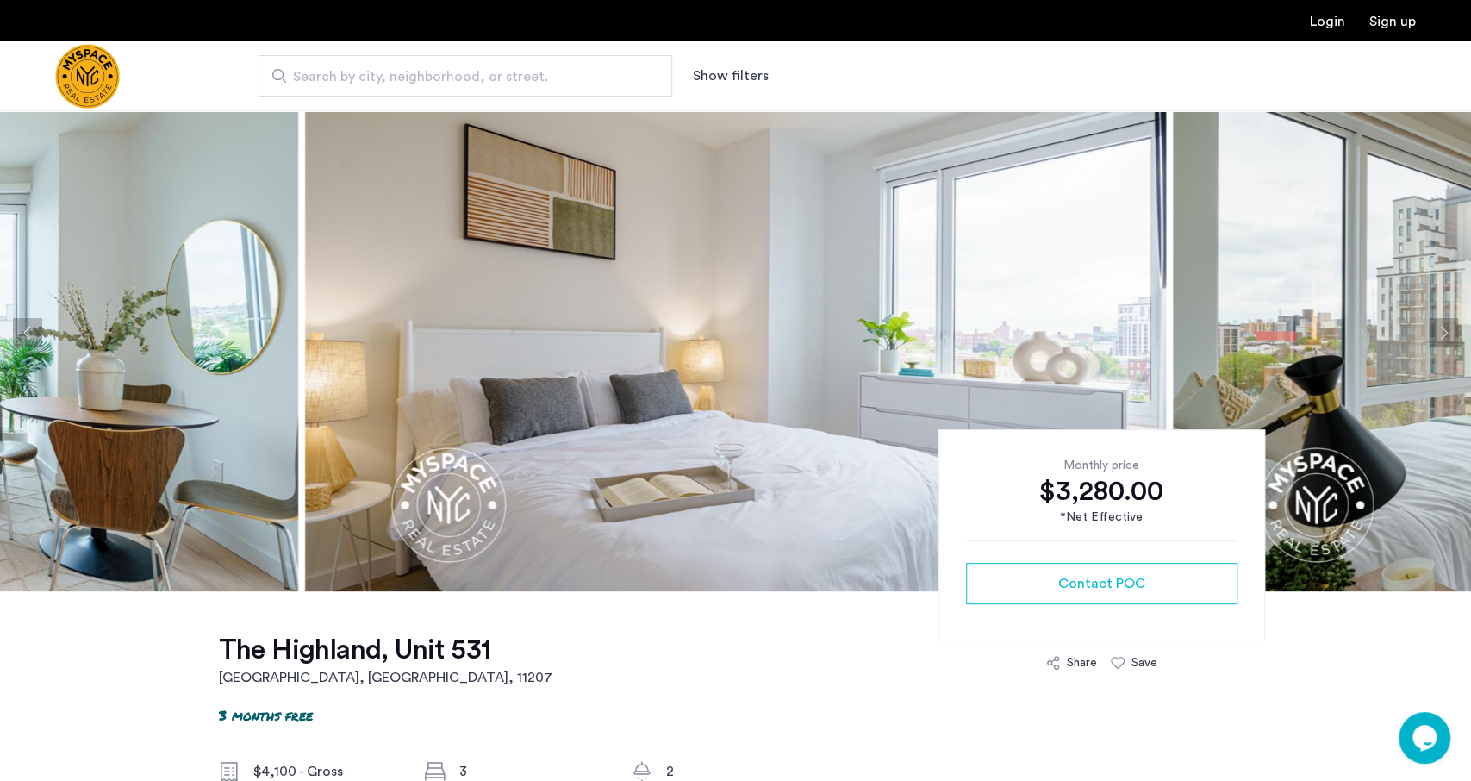
click at [1434, 325] on button "Next apartment" at bounding box center [1443, 332] width 29 height 29
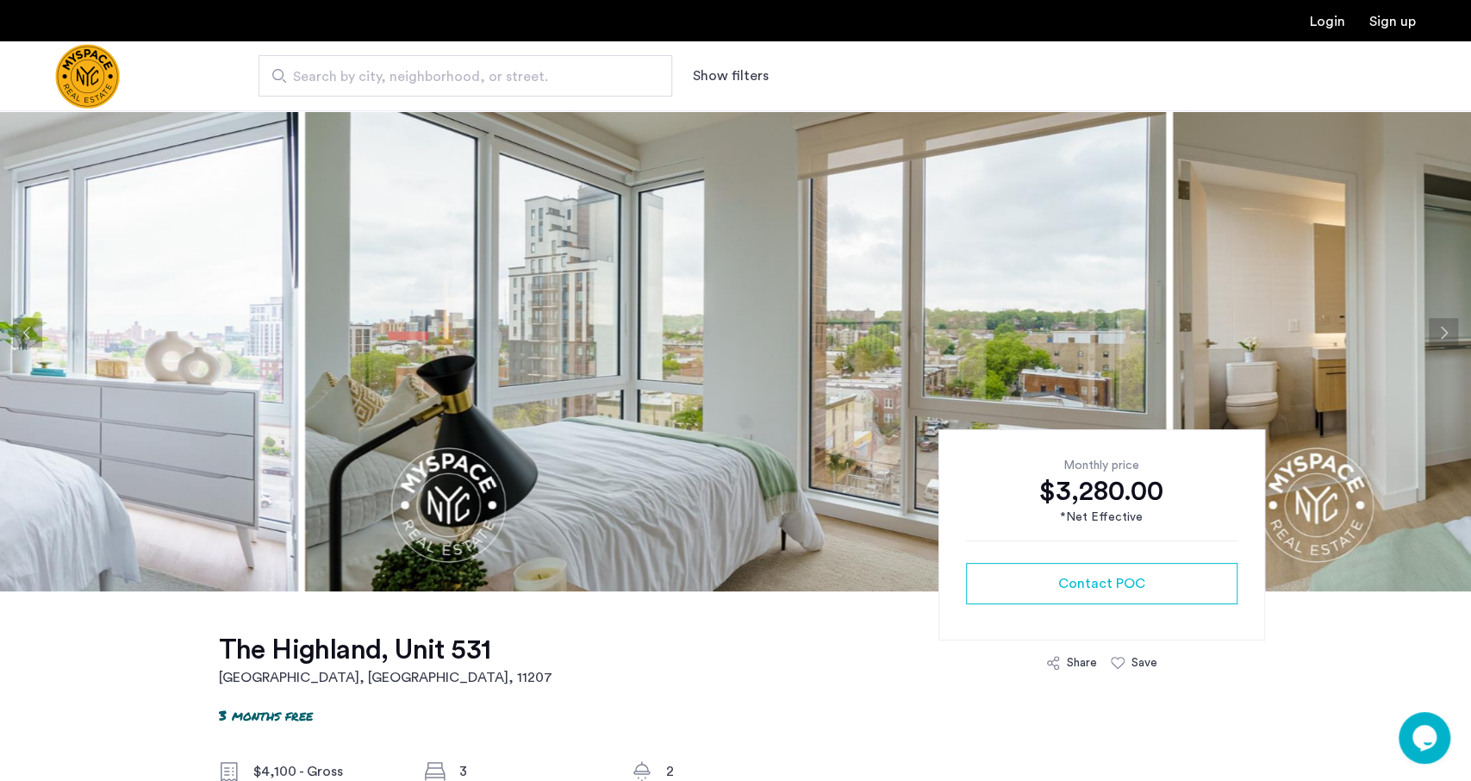
click at [1434, 325] on button "Next apartment" at bounding box center [1443, 332] width 29 height 29
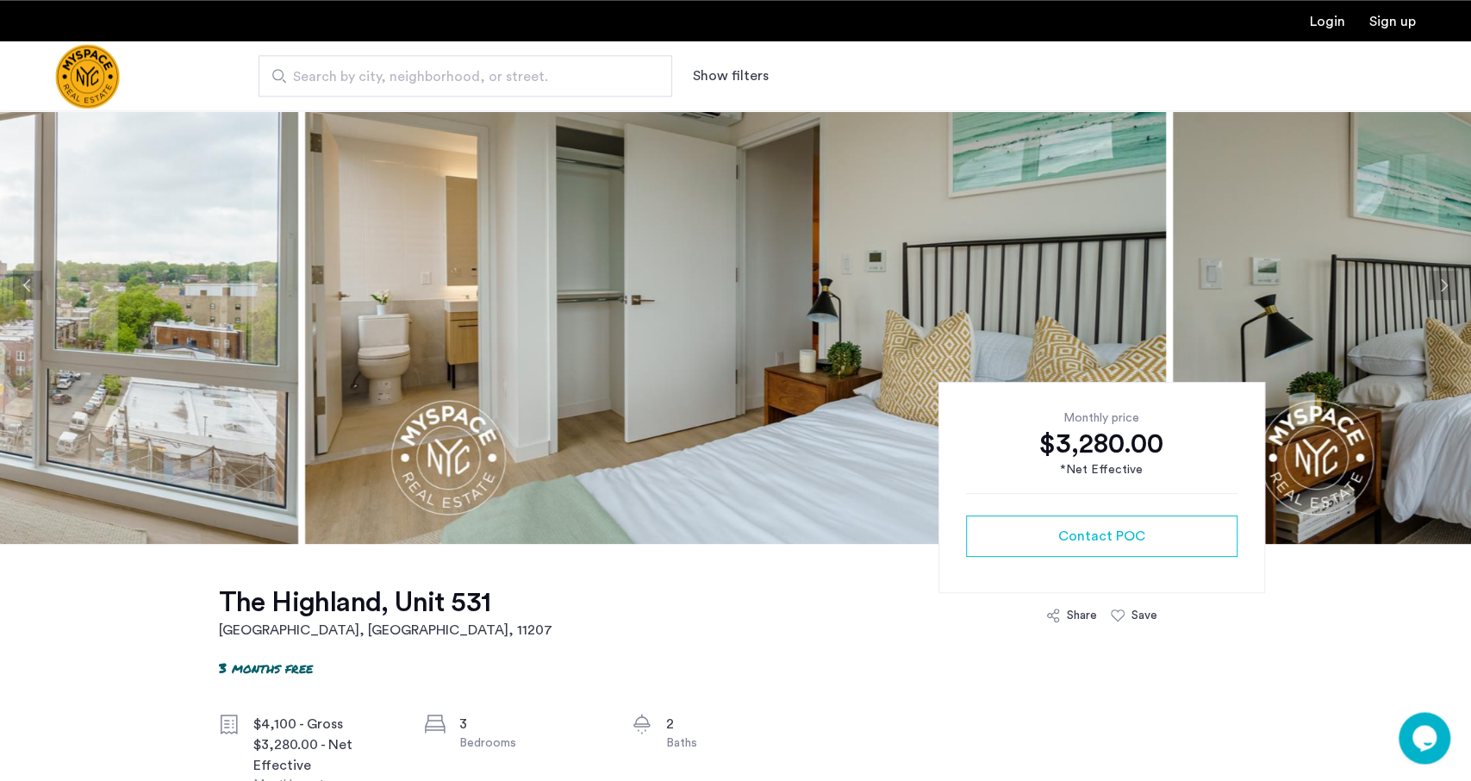
scroll to position [0, 0]
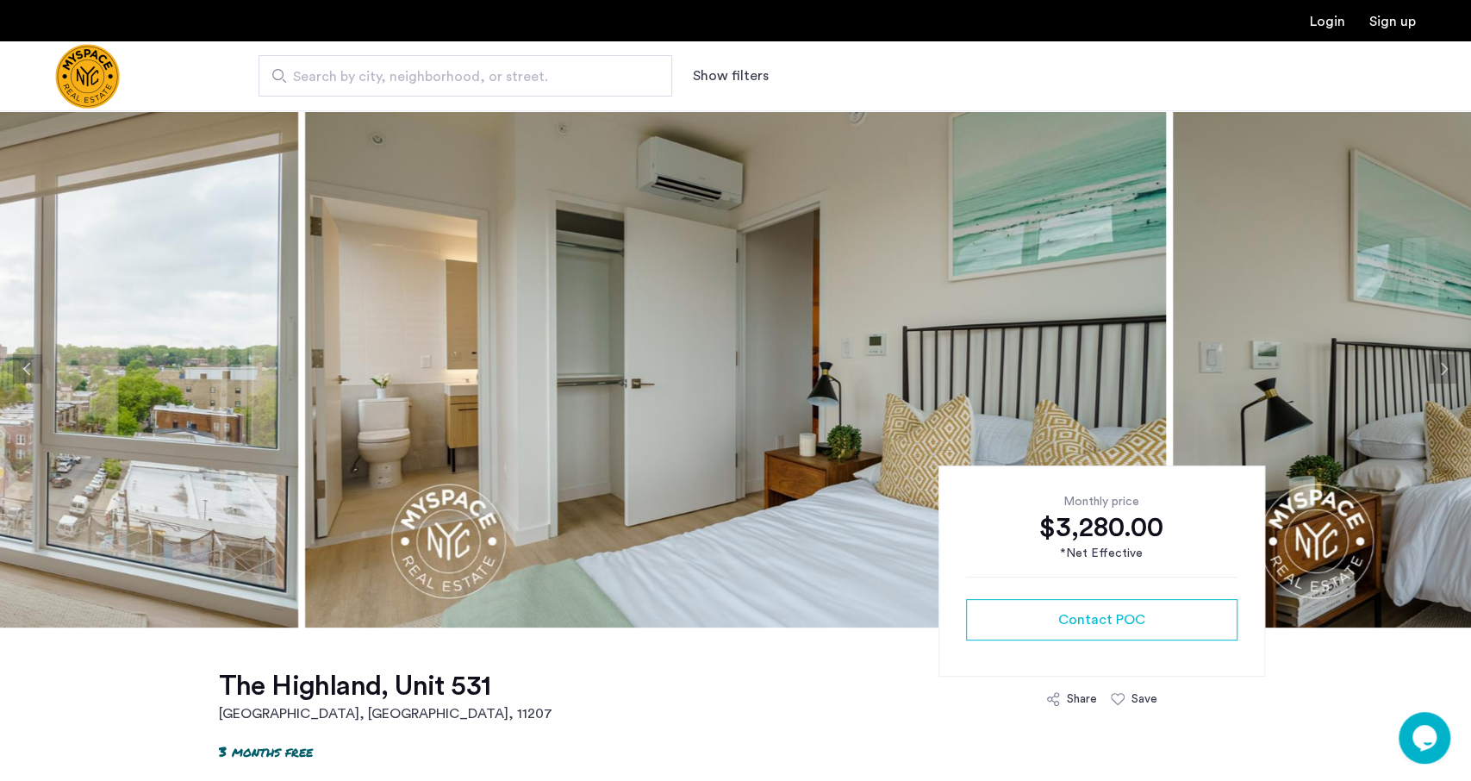
click at [1435, 366] on button "Next apartment" at bounding box center [1443, 368] width 29 height 29
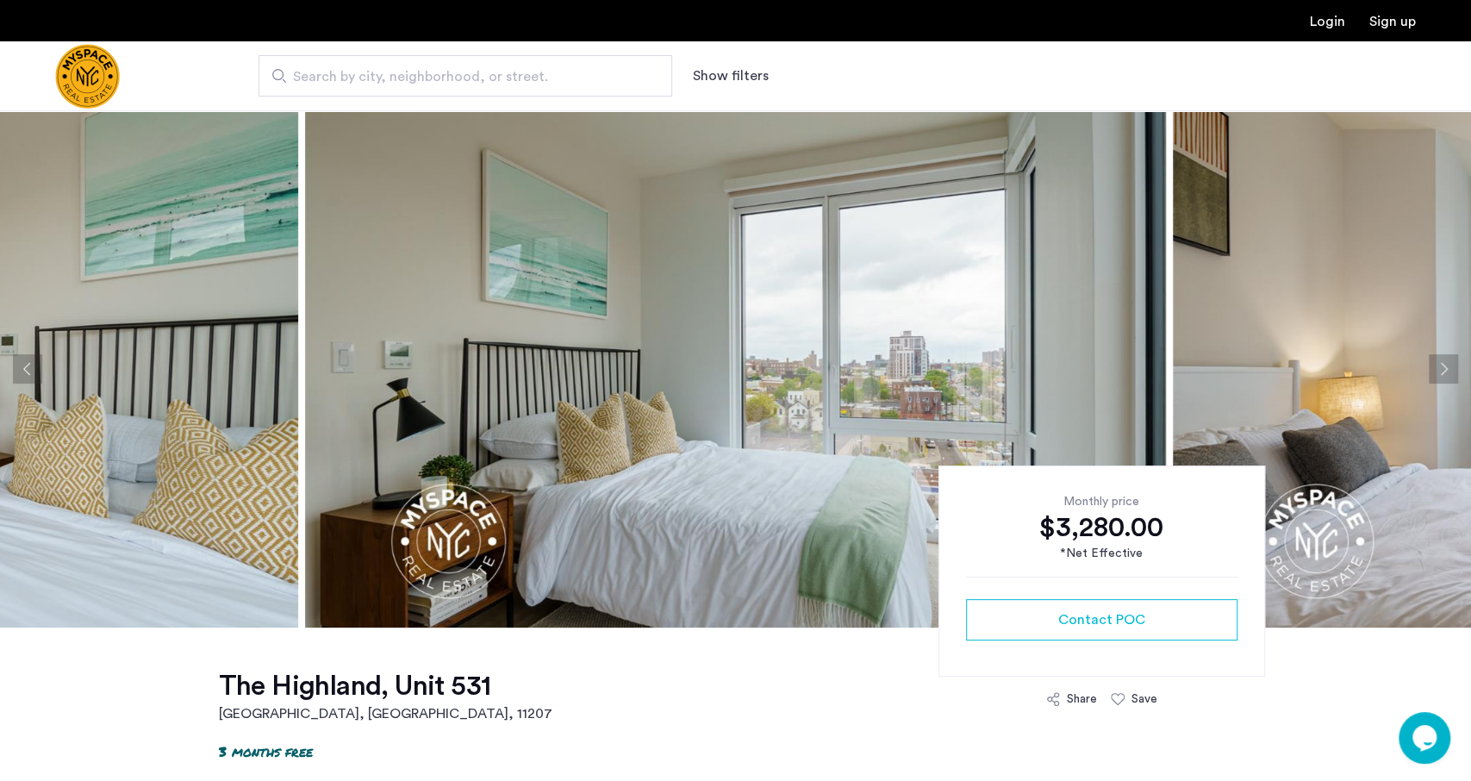
click at [1435, 366] on button "Next apartment" at bounding box center [1443, 368] width 29 height 29
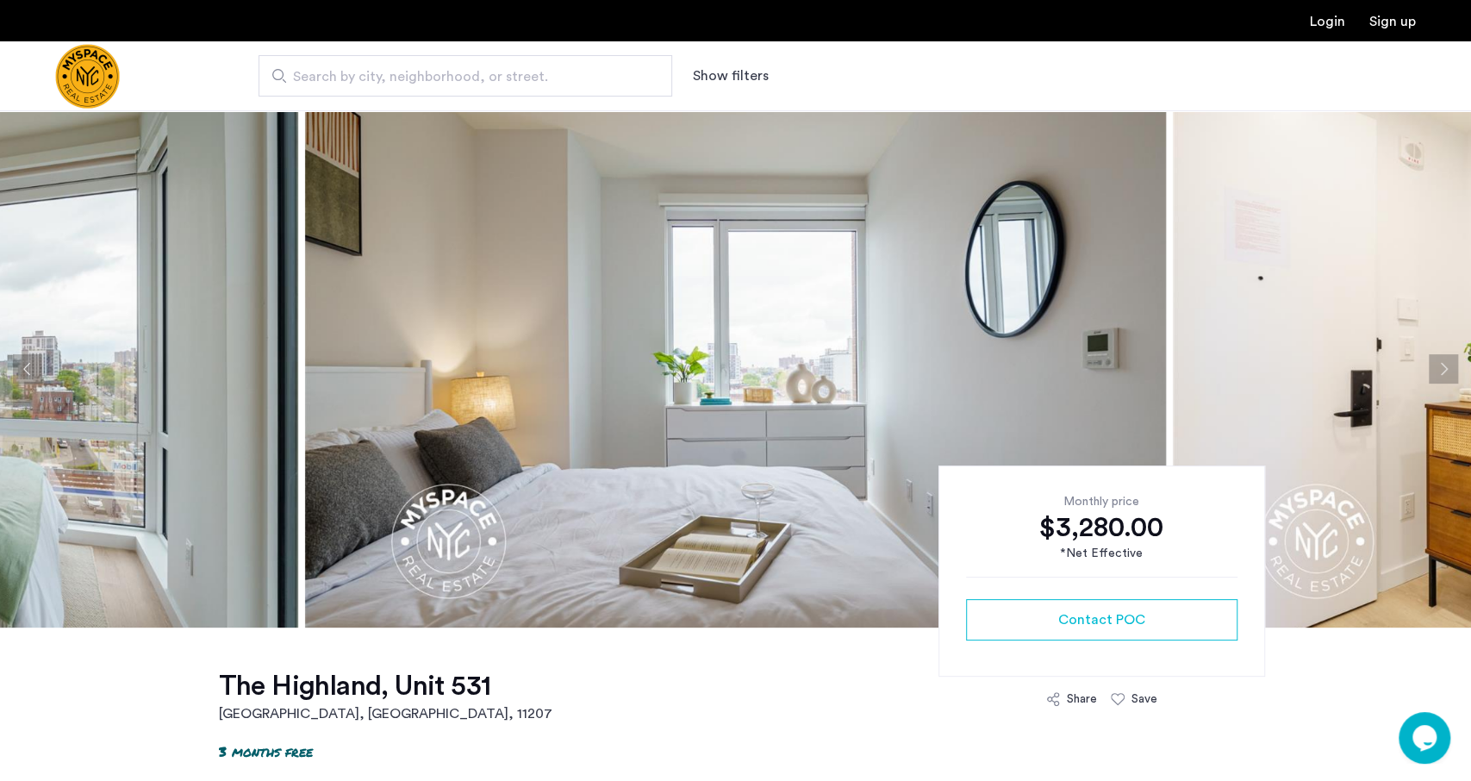
click at [1435, 366] on button "Next apartment" at bounding box center [1443, 368] width 29 height 29
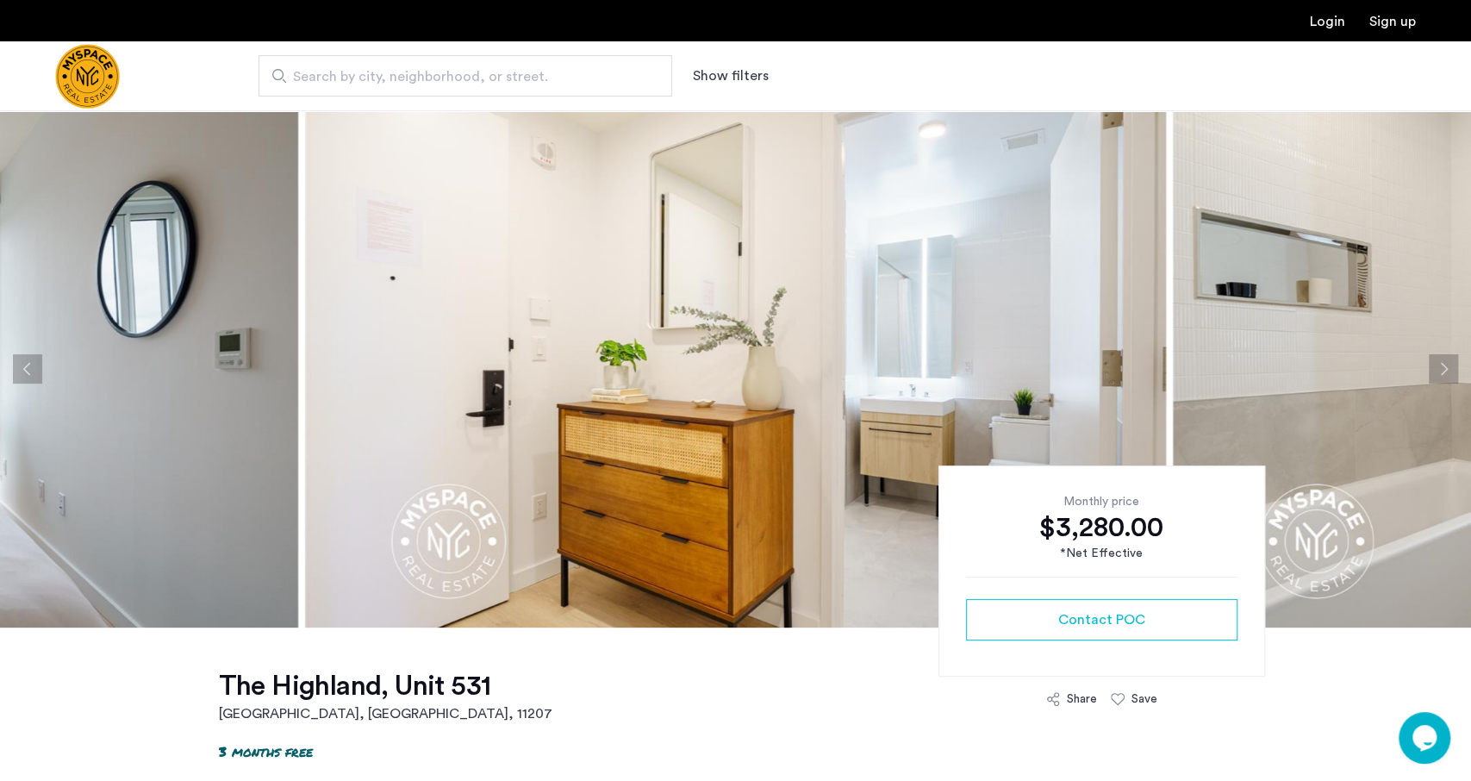
click at [1435, 366] on button "Next apartment" at bounding box center [1443, 368] width 29 height 29
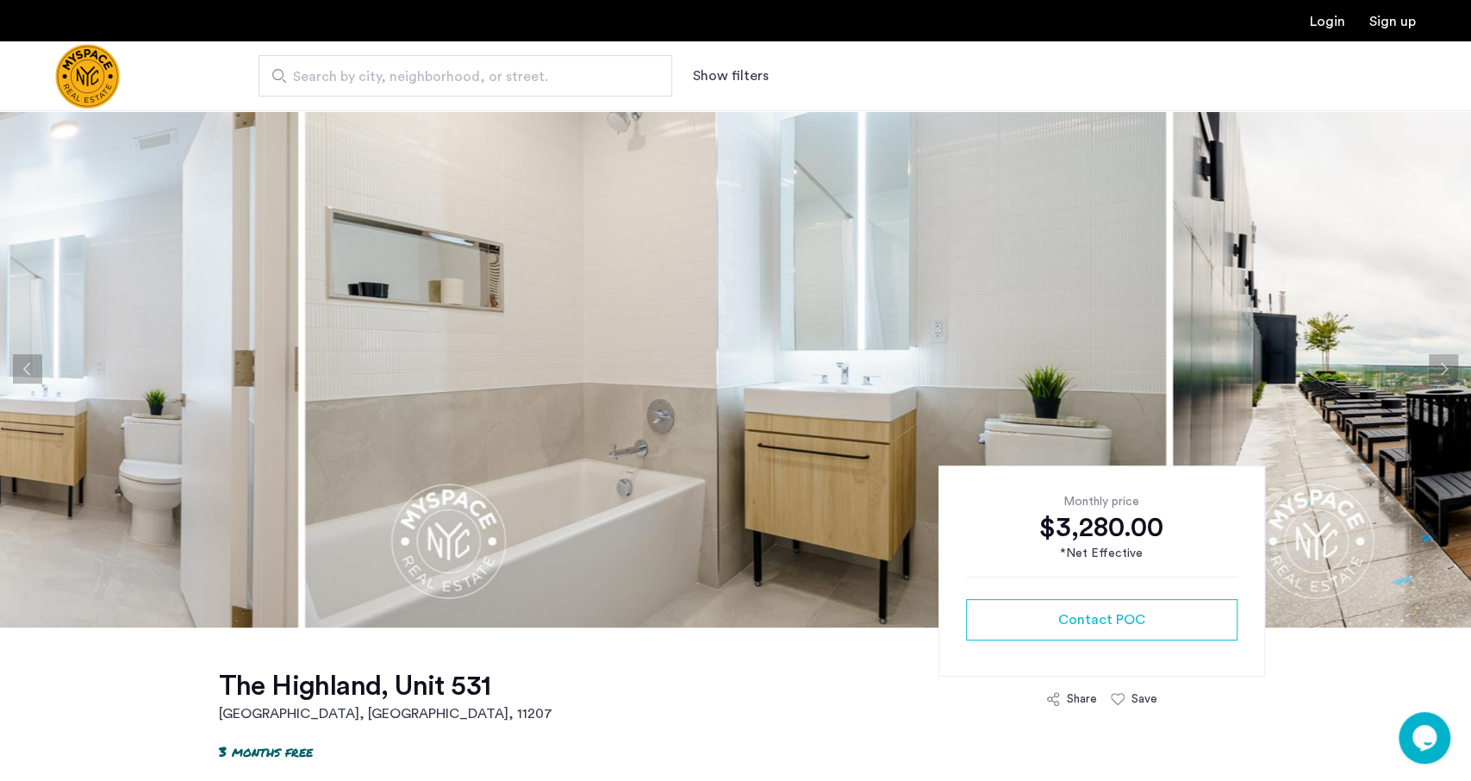
click at [1435, 366] on button "Next apartment" at bounding box center [1443, 368] width 29 height 29
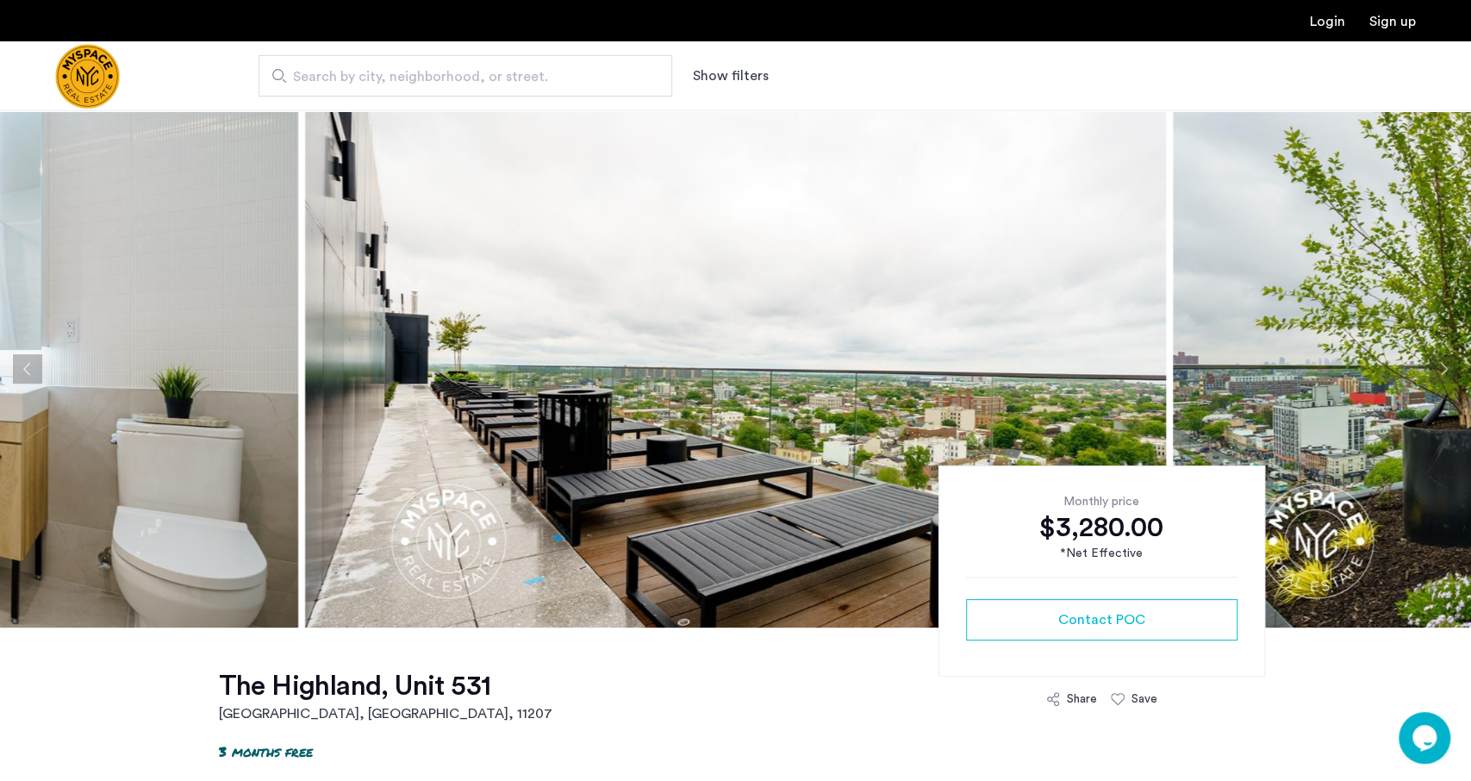
click at [1435, 366] on button "Next apartment" at bounding box center [1443, 368] width 29 height 29
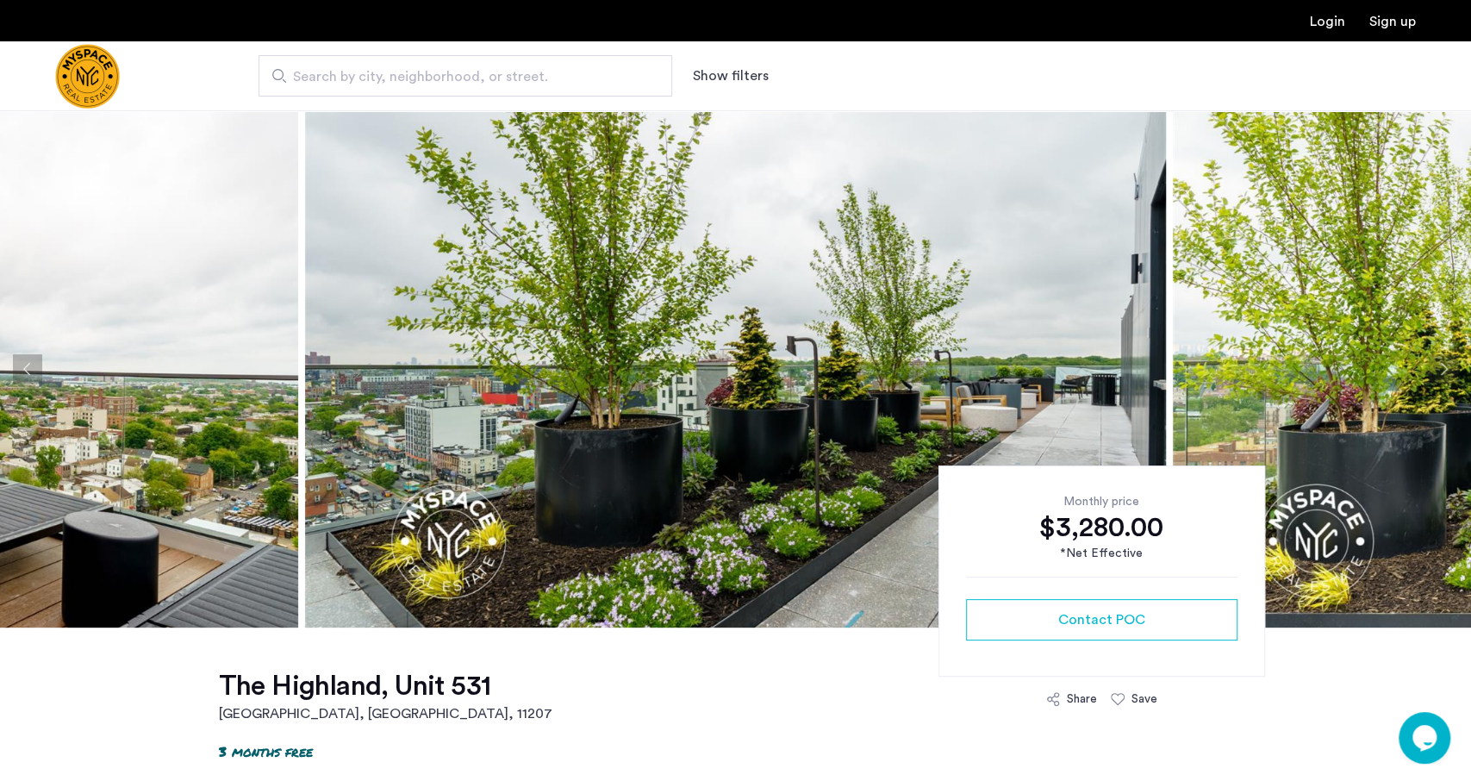
click at [1435, 366] on button "Next apartment" at bounding box center [1443, 368] width 29 height 29
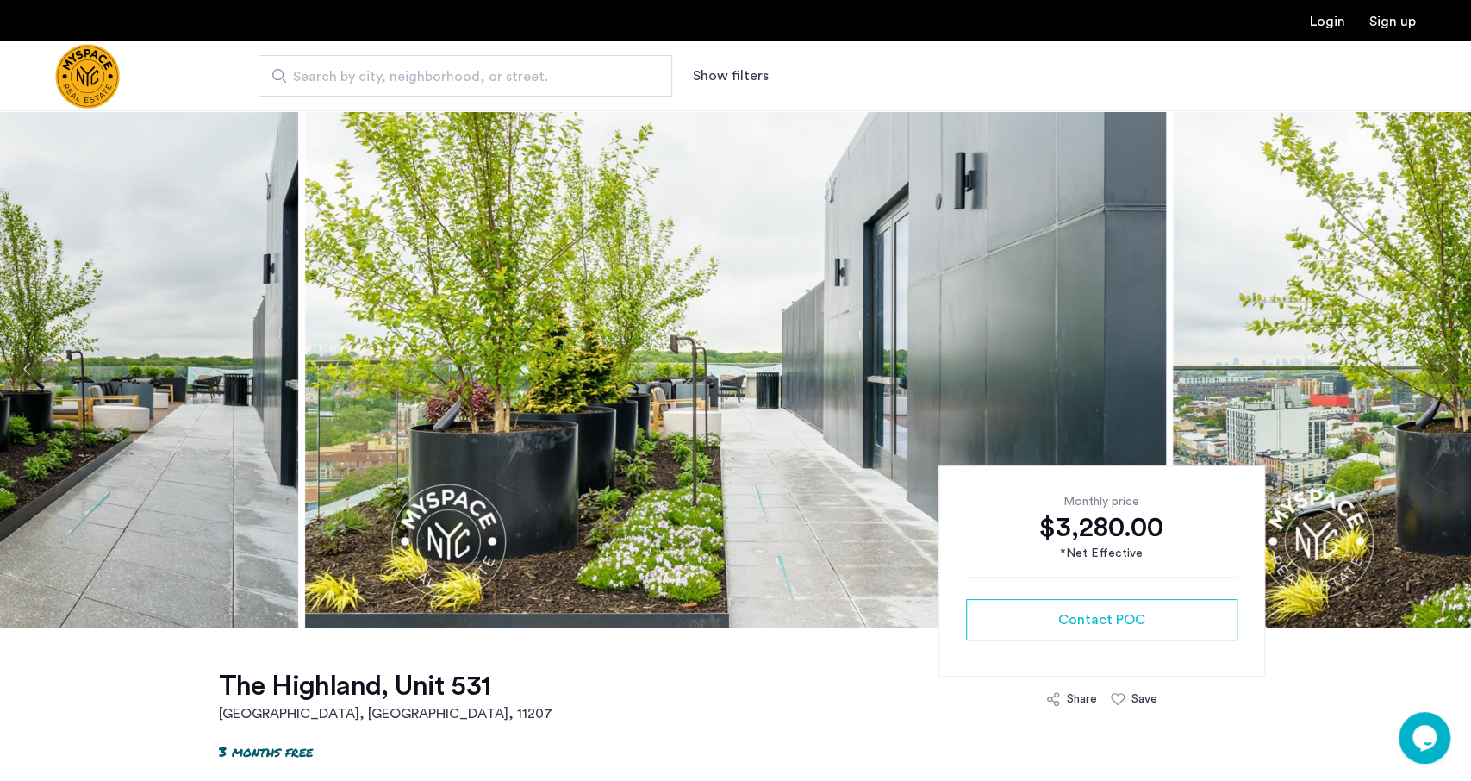
click at [1447, 360] on button "Next apartment" at bounding box center [1443, 368] width 29 height 29
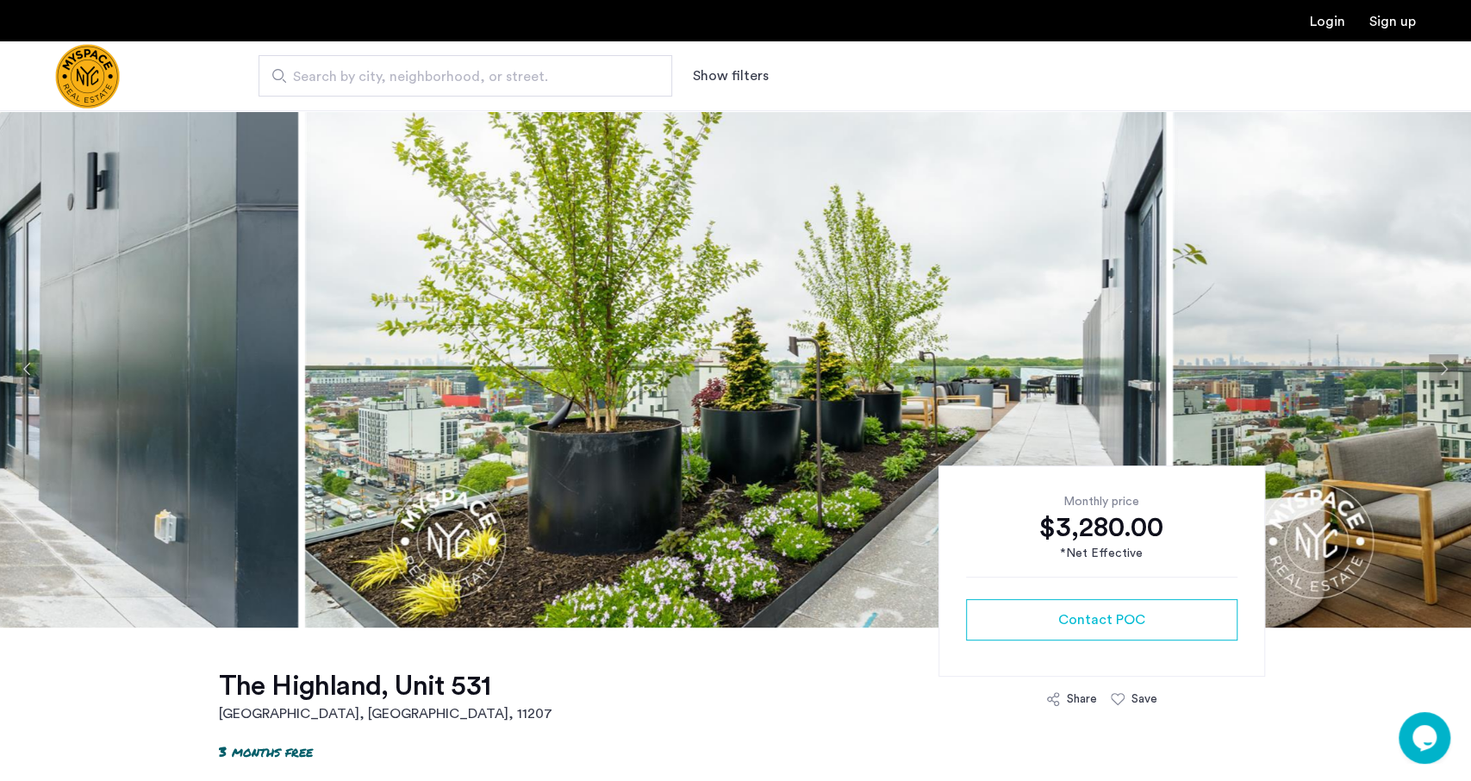
click at [1447, 360] on button "Next apartment" at bounding box center [1443, 368] width 29 height 29
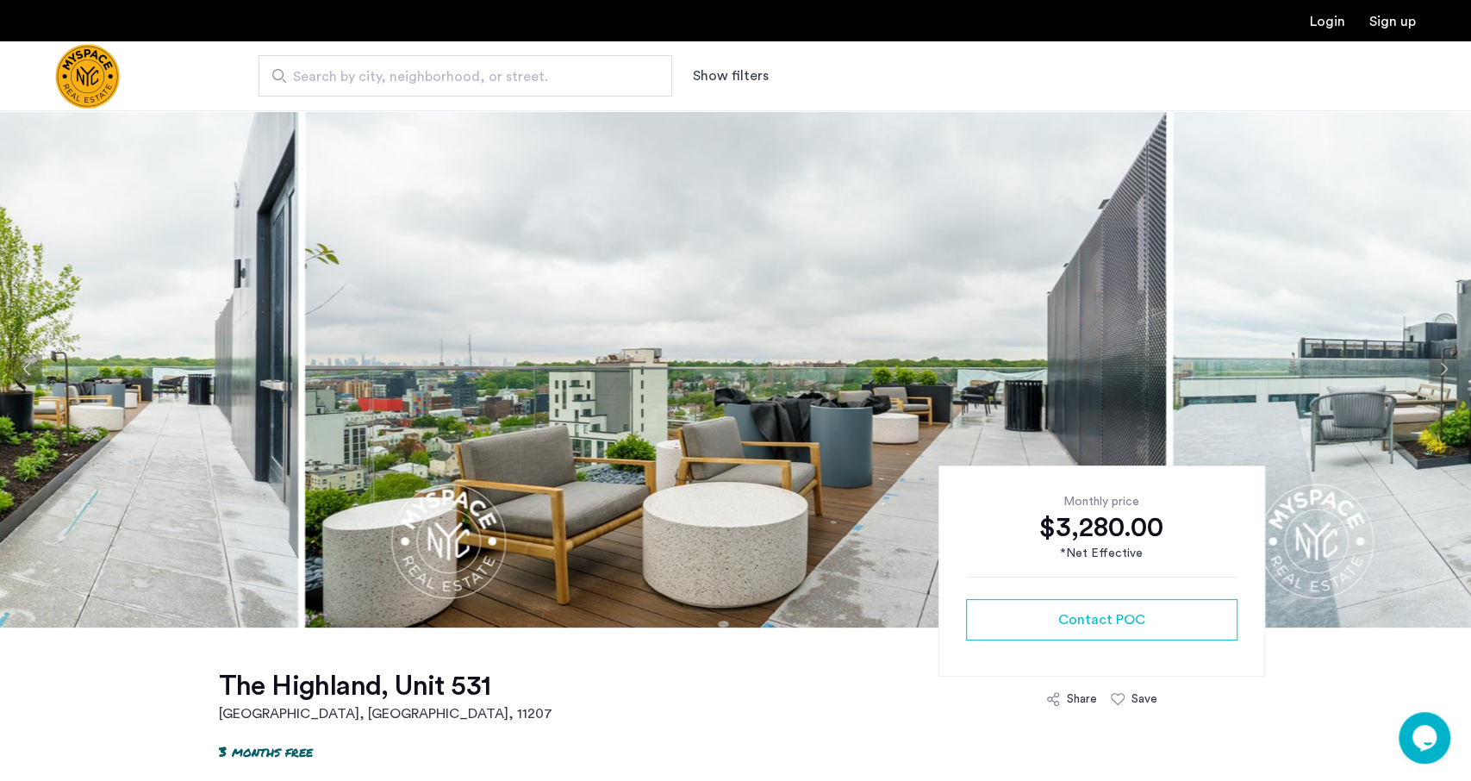
click at [1447, 360] on button "Next apartment" at bounding box center [1443, 368] width 29 height 29
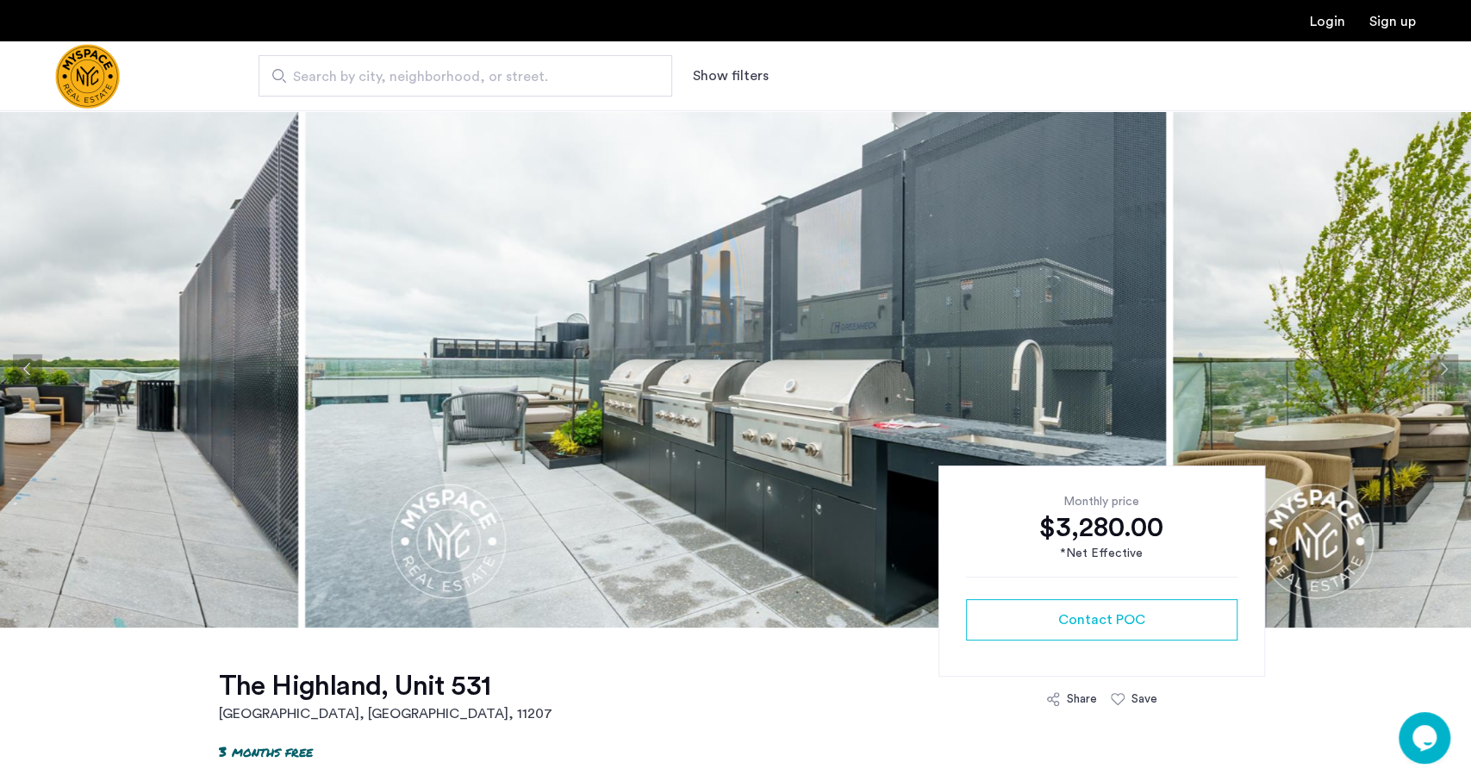
click at [1447, 360] on button "Next apartment" at bounding box center [1443, 368] width 29 height 29
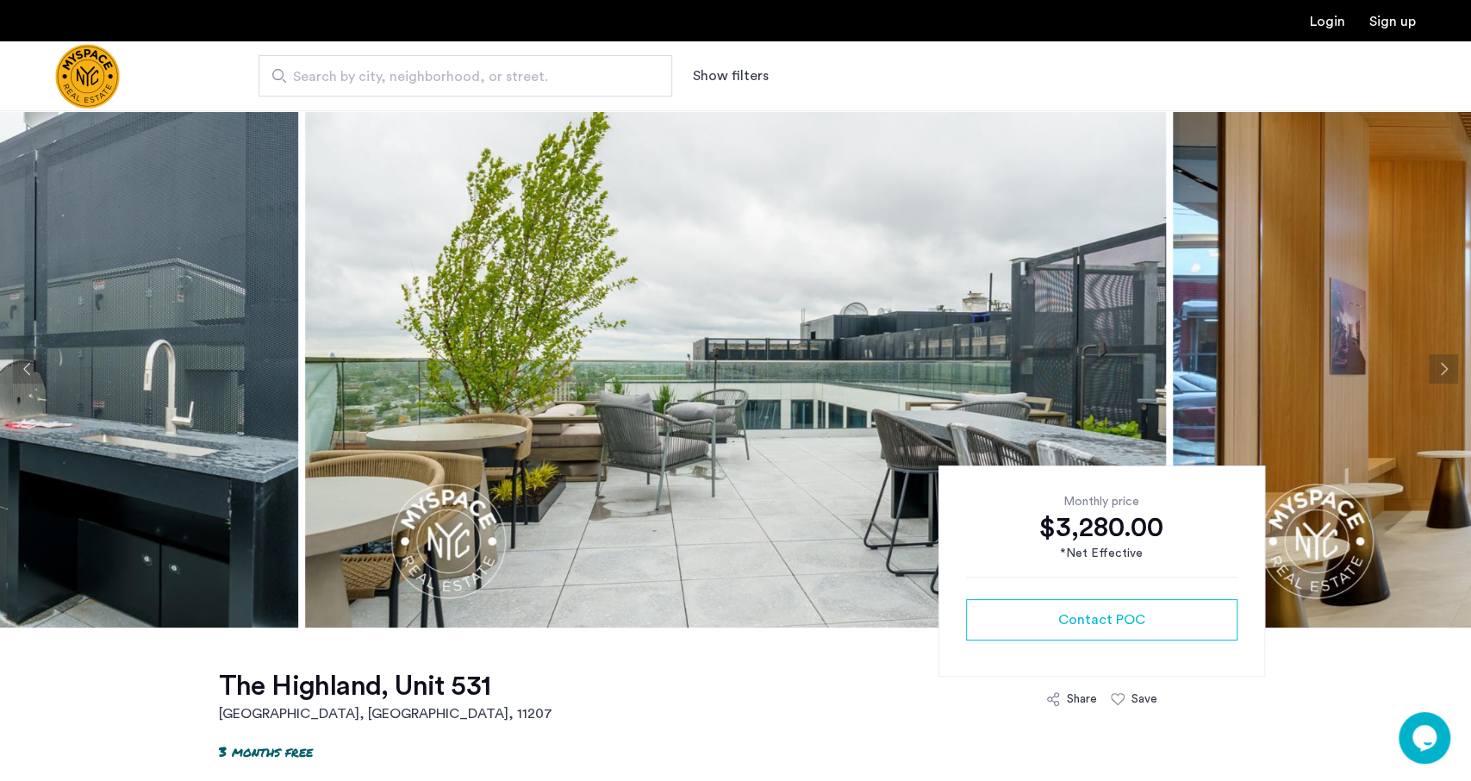
click at [1447, 360] on button "Next apartment" at bounding box center [1443, 368] width 29 height 29
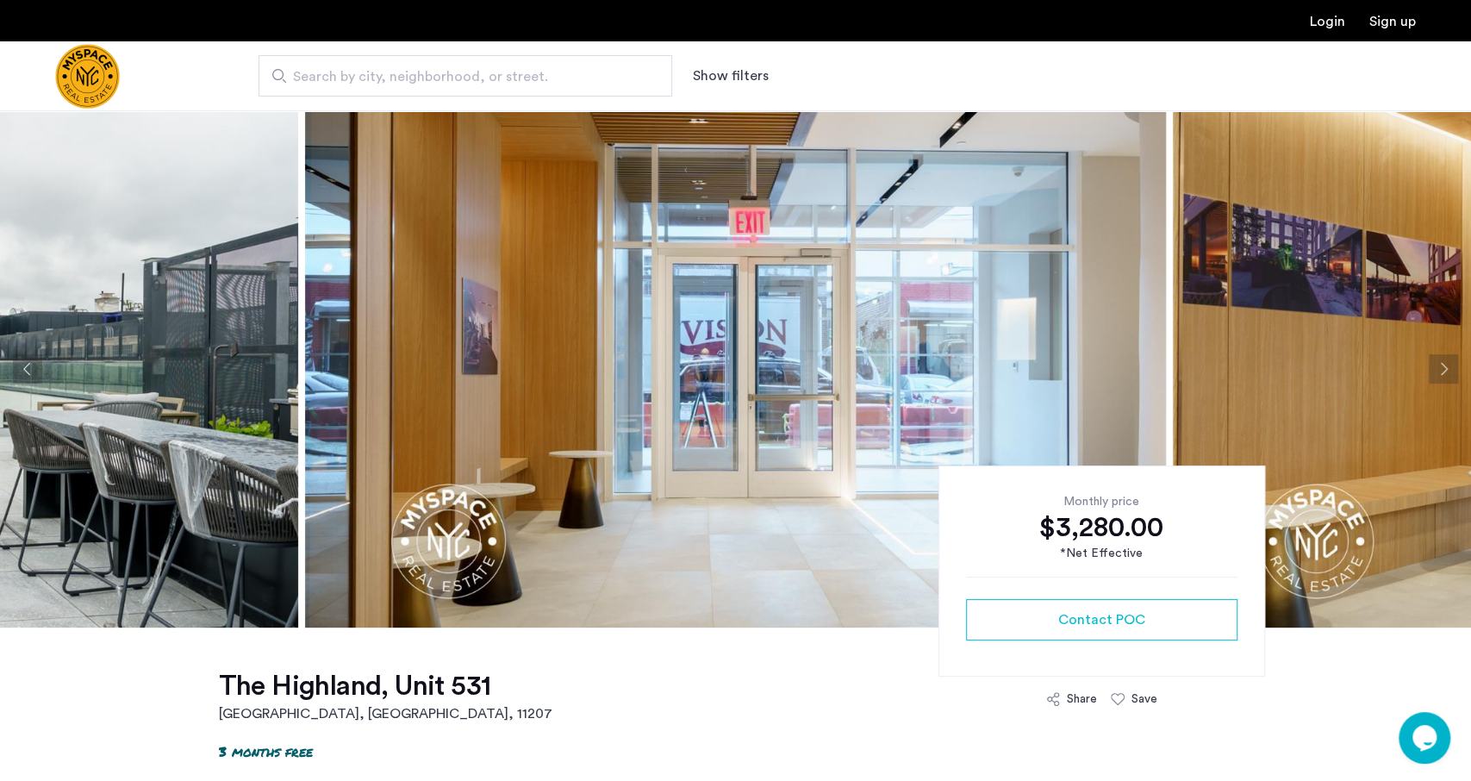
click at [1447, 360] on button "Next apartment" at bounding box center [1443, 368] width 29 height 29
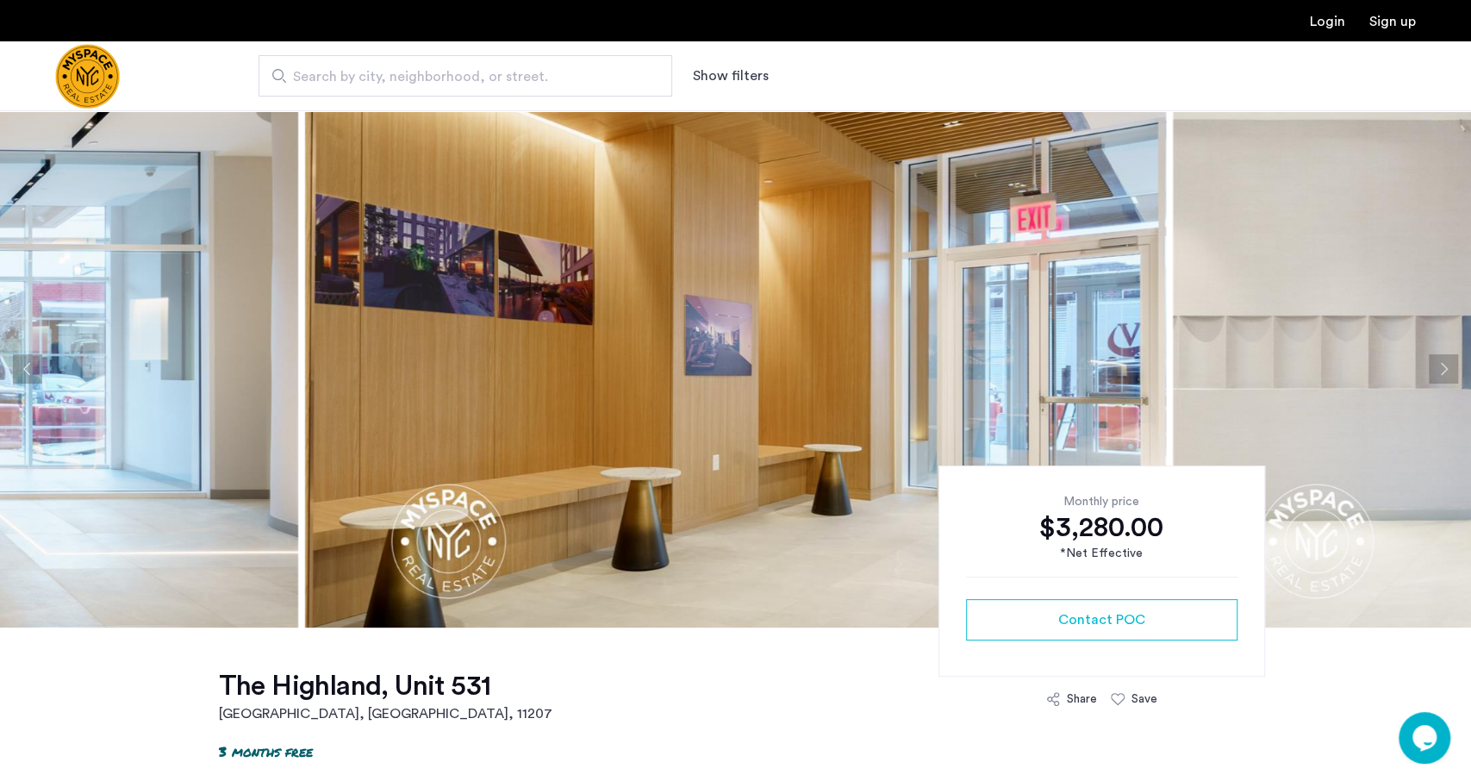
click at [1447, 360] on button "Next apartment" at bounding box center [1443, 368] width 29 height 29
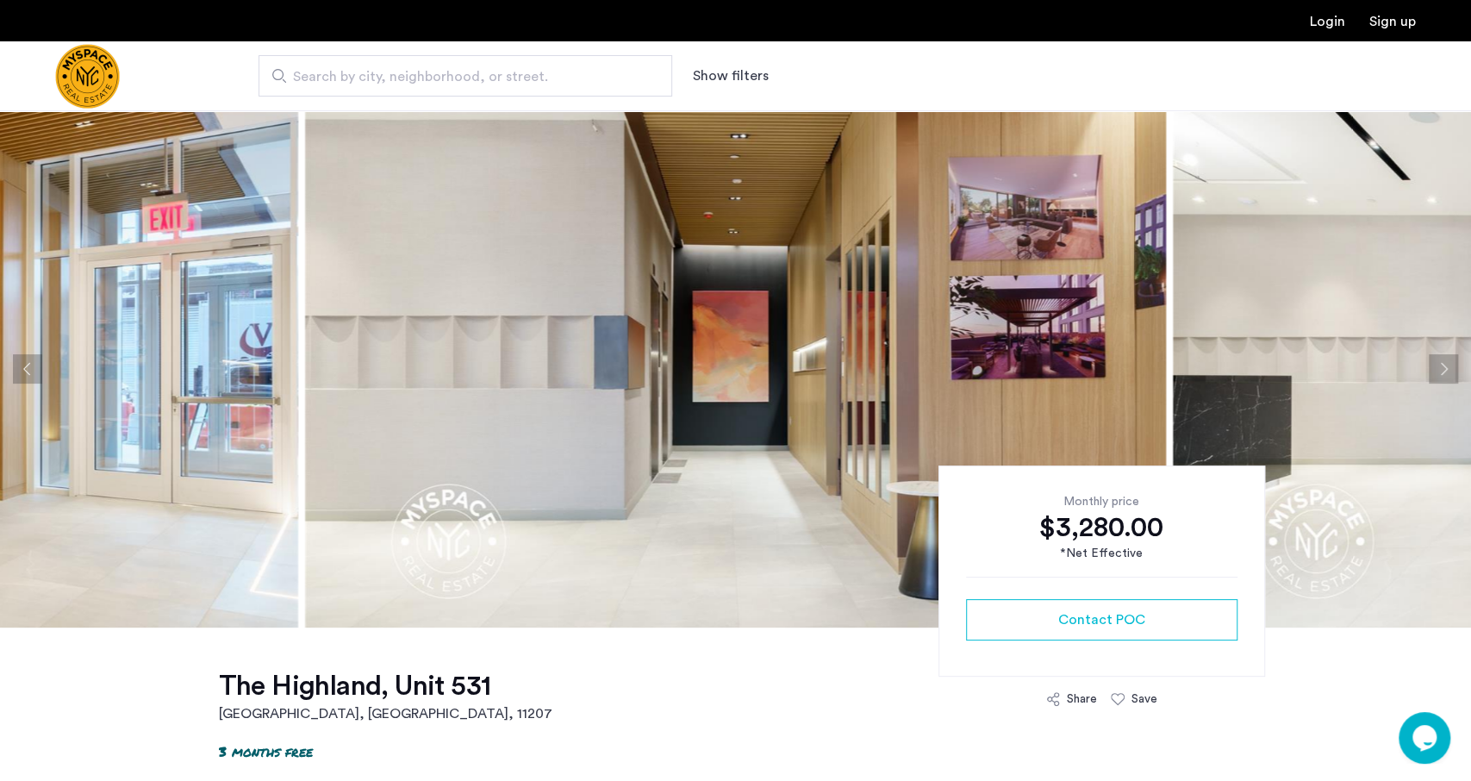
click at [1447, 360] on button "Next apartment" at bounding box center [1443, 368] width 29 height 29
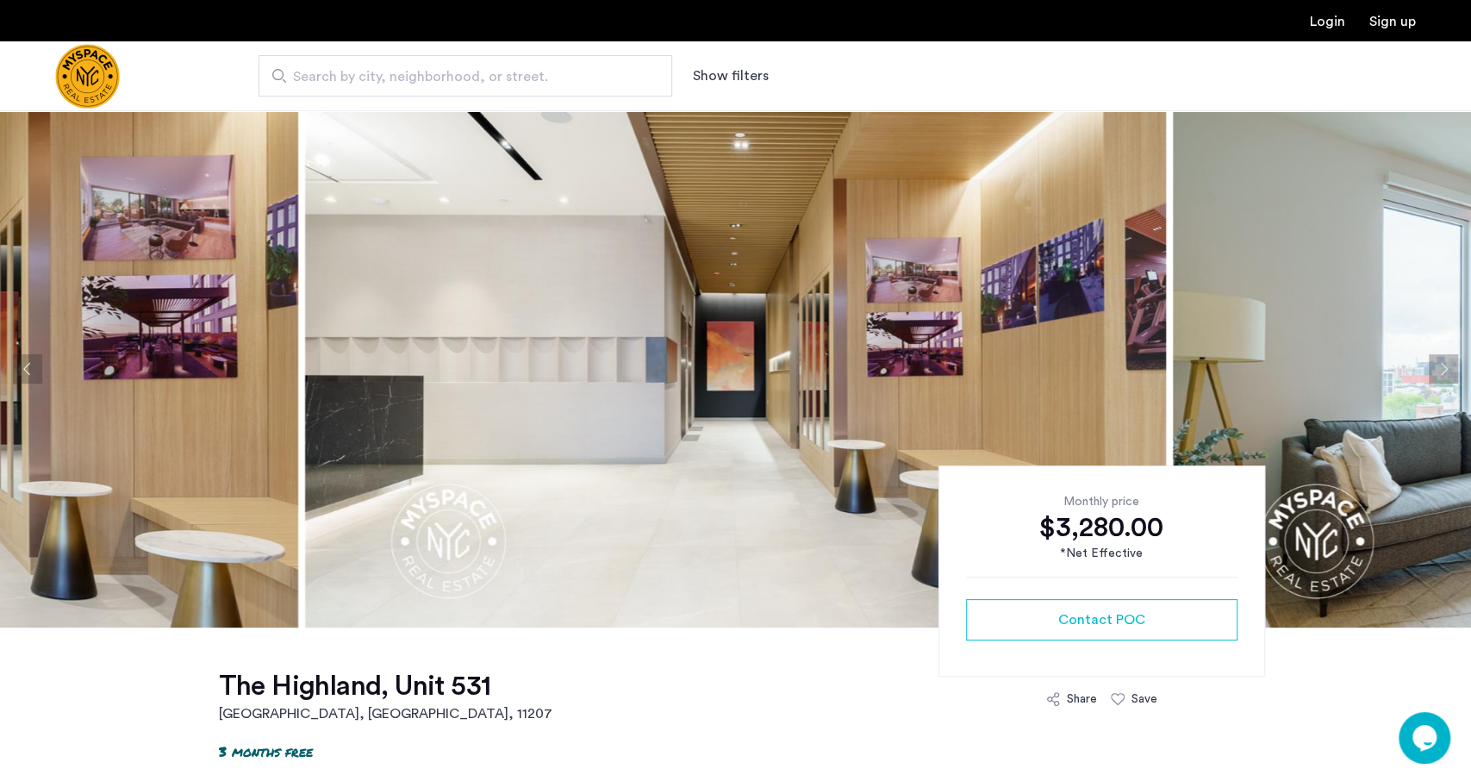
click at [1447, 360] on button "Next apartment" at bounding box center [1443, 368] width 29 height 29
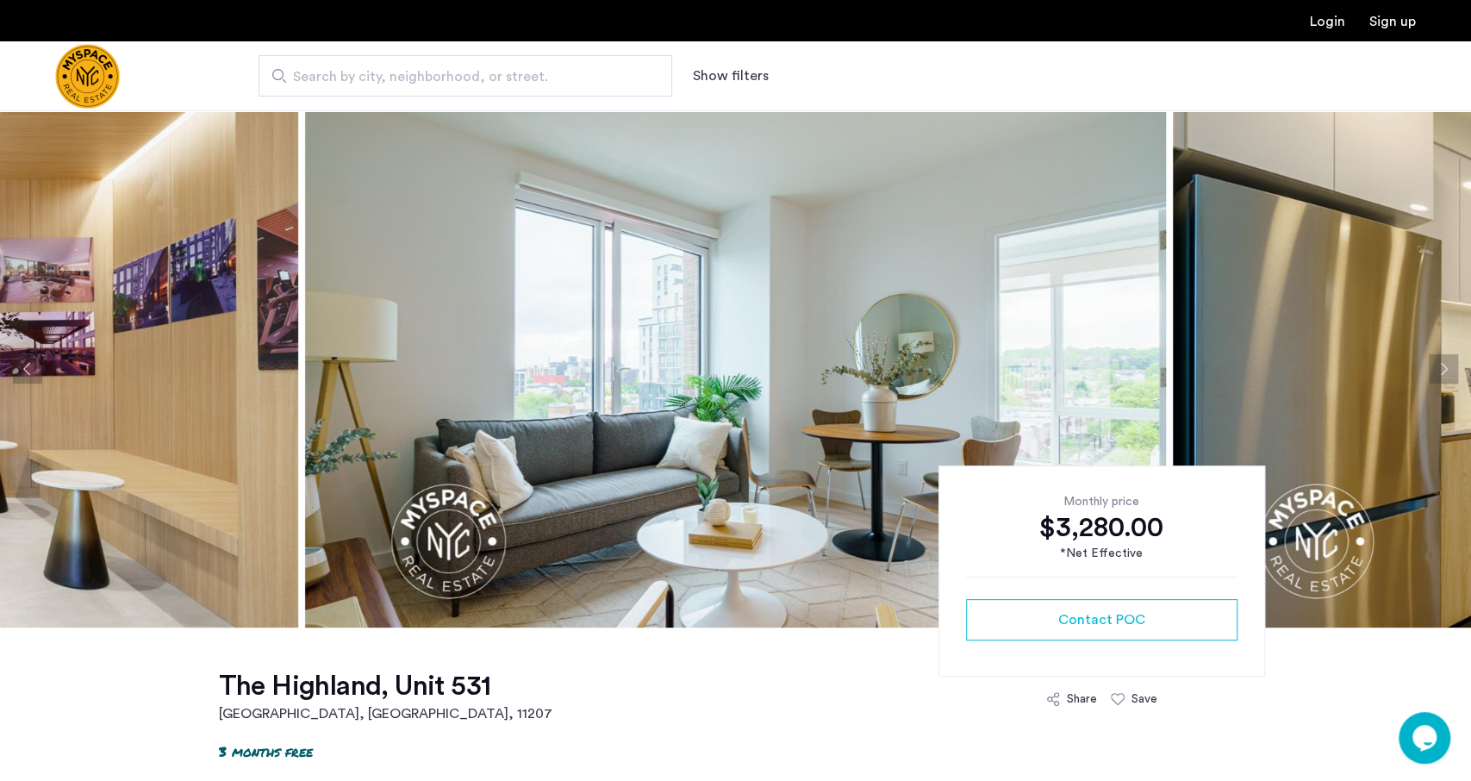
click at [1447, 360] on button "Next apartment" at bounding box center [1443, 368] width 29 height 29
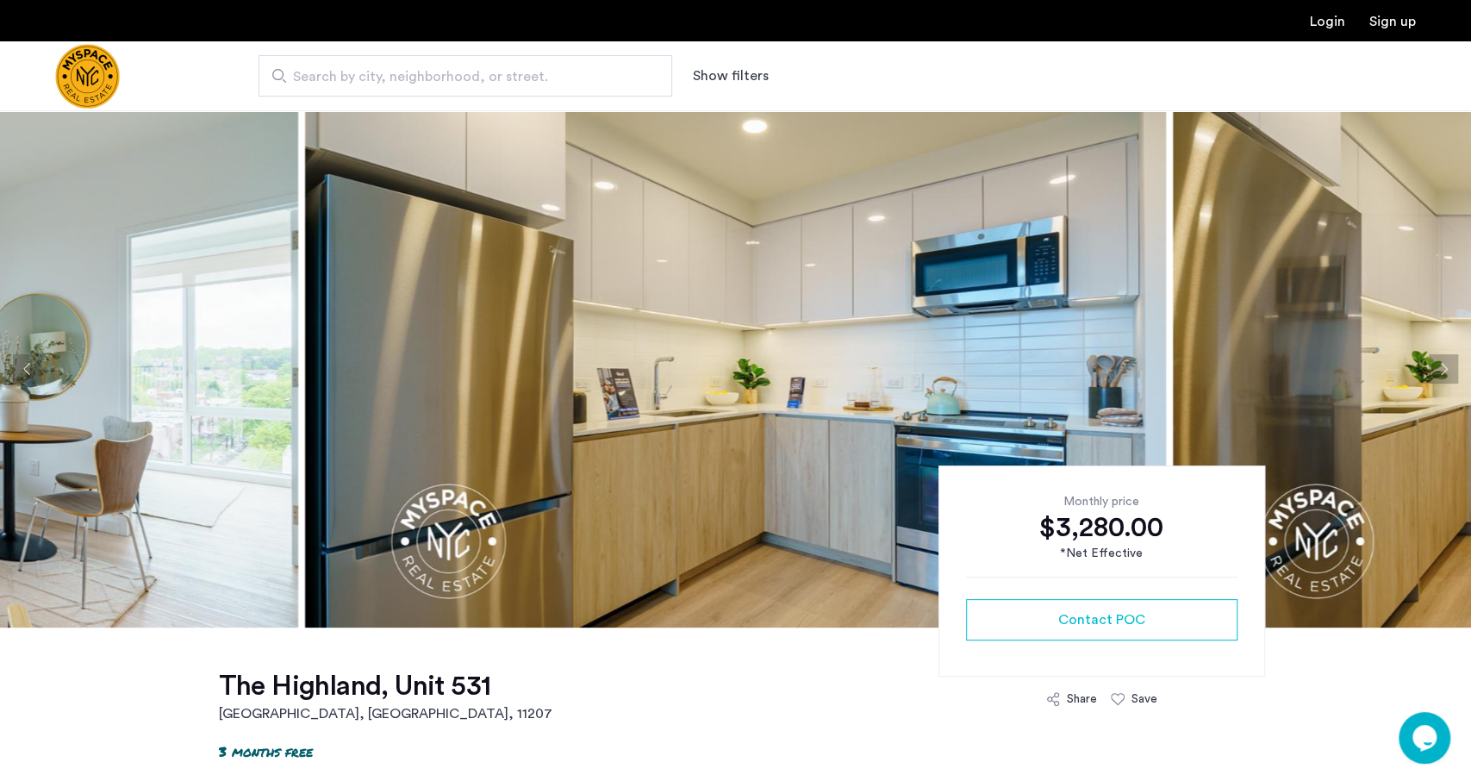
click at [1447, 360] on button "Next apartment" at bounding box center [1443, 368] width 29 height 29
